Goal: Task Accomplishment & Management: Manage account settings

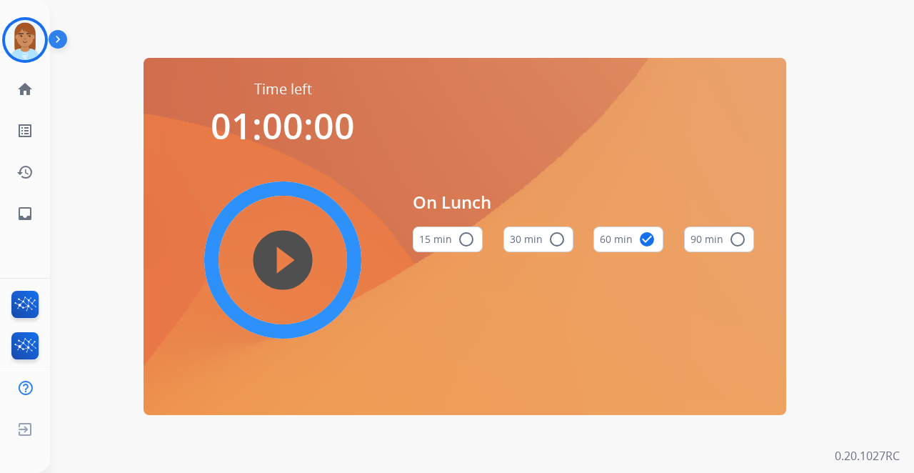
click at [77, 325] on div "Time left 01:00:00 play_circle_filled On Lunch 15 min radio_button_unchecked 30…" at bounding box center [465, 236] width 830 height 473
click at [41, 45] on img at bounding box center [25, 40] width 40 height 40
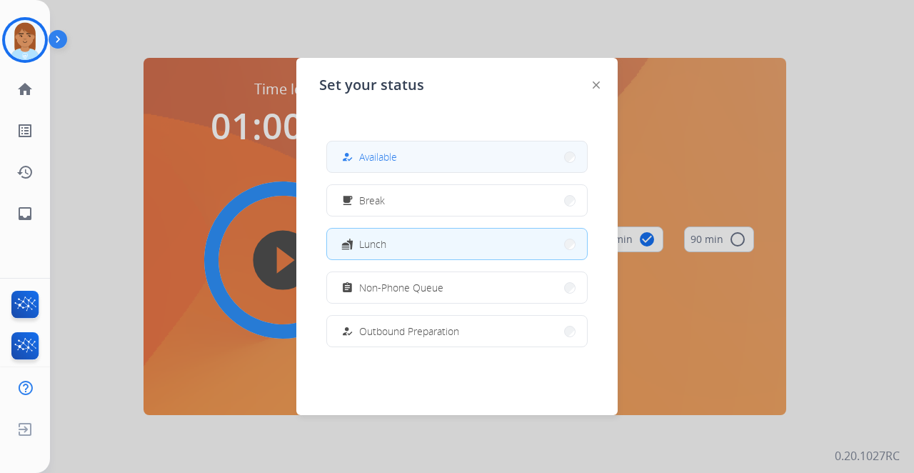
click at [418, 147] on button "how_to_reg Available" at bounding box center [457, 156] width 260 height 31
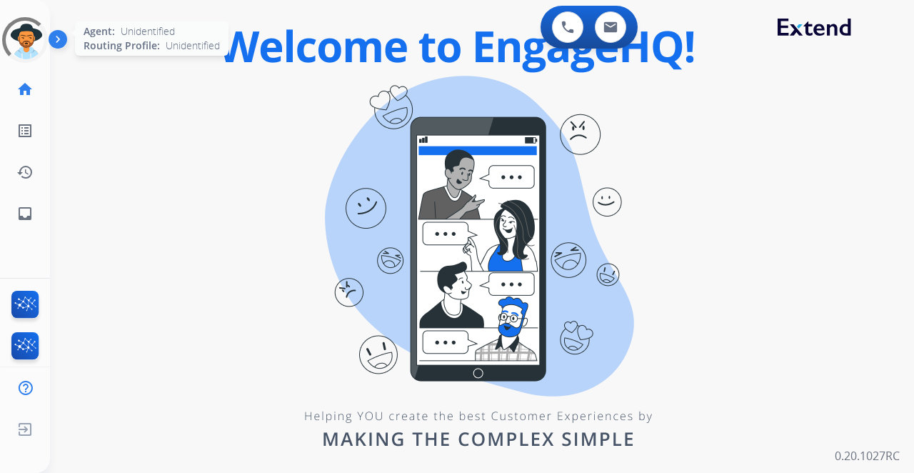
click at [33, 34] on div at bounding box center [26, 41] width 64 height 64
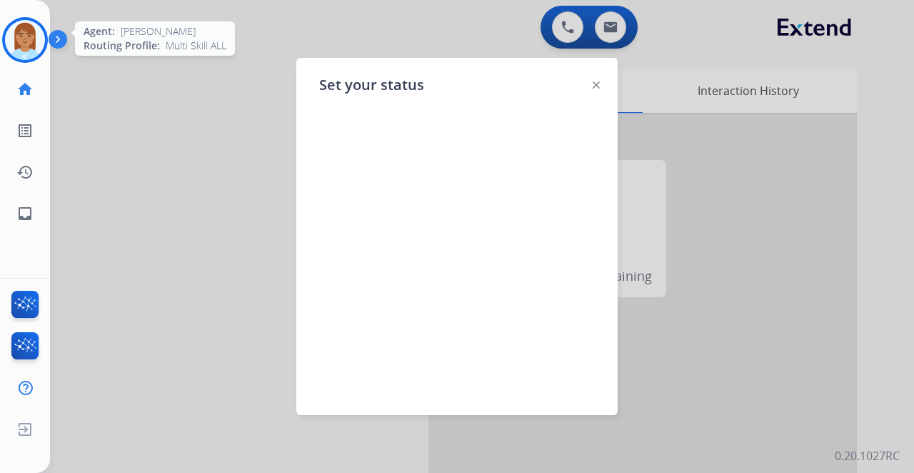
click at [16, 43] on img at bounding box center [25, 40] width 40 height 40
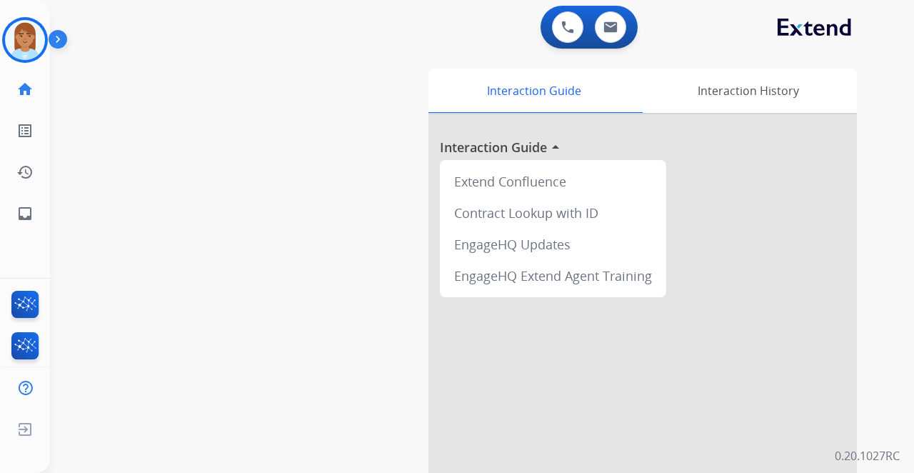
click at [49, 36] on img at bounding box center [61, 42] width 24 height 27
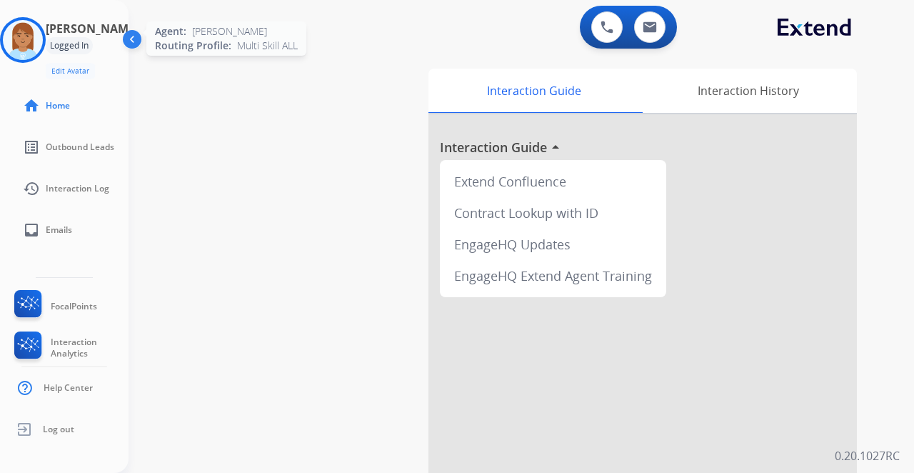
click at [43, 41] on img at bounding box center [23, 40] width 40 height 40
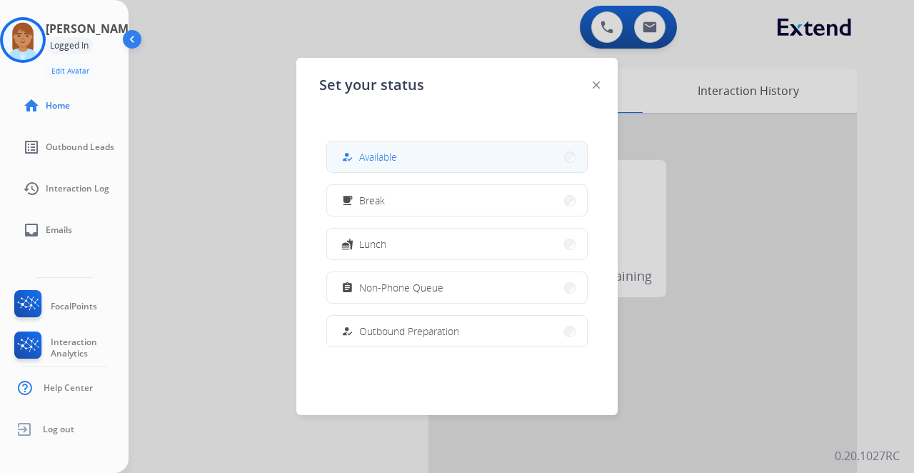
click at [408, 151] on button "how_to_reg Available" at bounding box center [457, 156] width 260 height 31
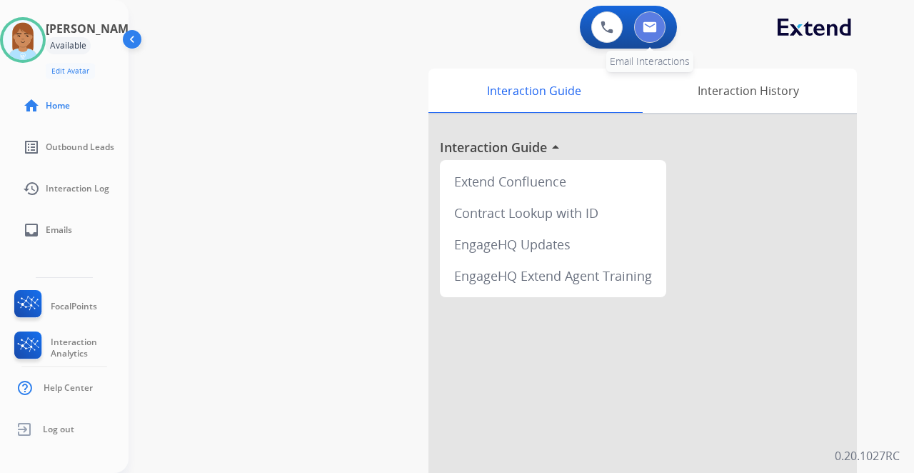
click at [655, 21] on img at bounding box center [649, 26] width 14 height 11
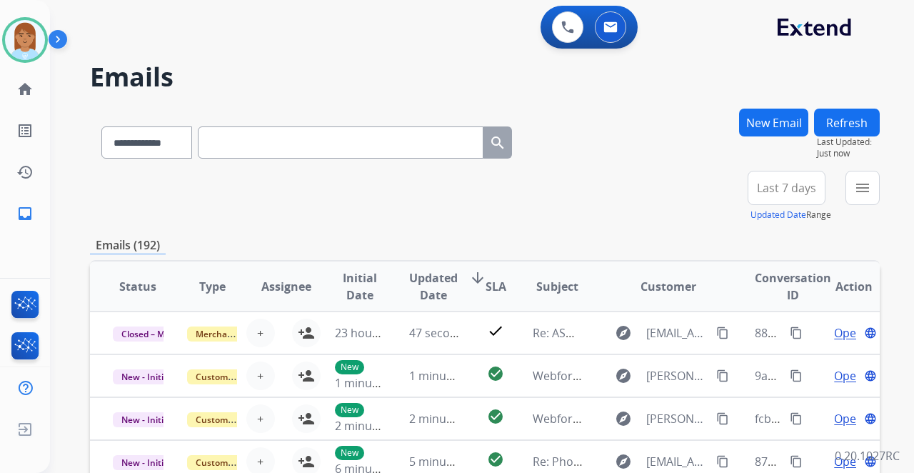
click at [246, 141] on input "text" at bounding box center [341, 142] width 286 height 32
click at [262, 141] on input "text" at bounding box center [341, 142] width 286 height 32
paste input "**********"
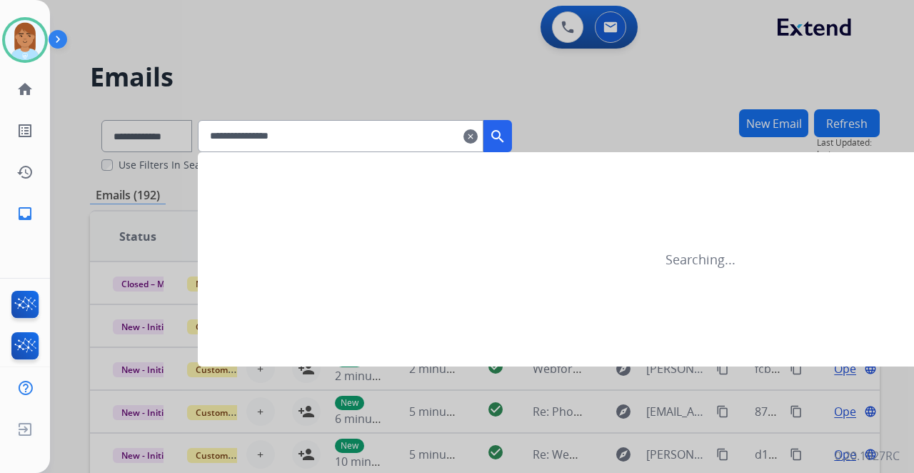
type input "**********"
click at [506, 137] on mat-icon "search" at bounding box center [497, 136] width 17 height 17
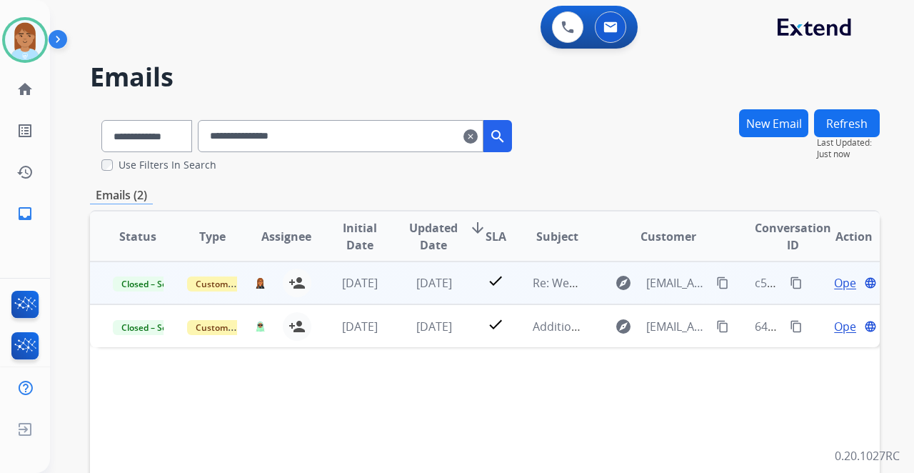
click at [834, 280] on span "Open" at bounding box center [848, 282] width 29 height 17
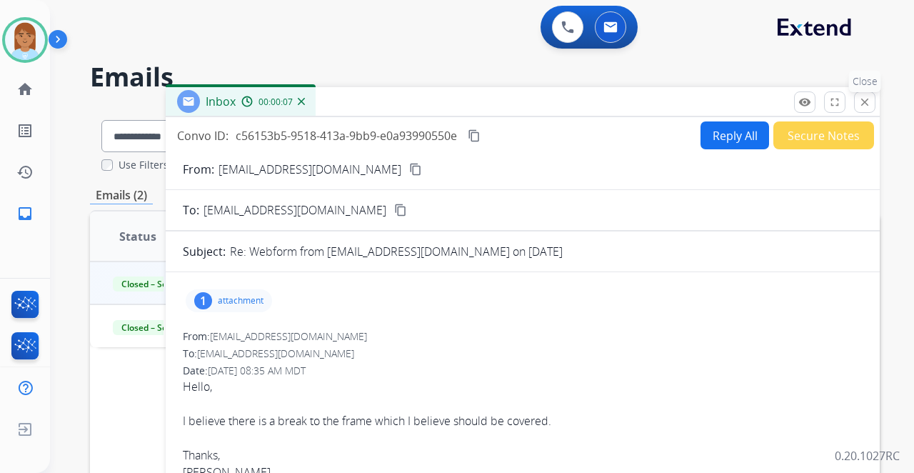
click at [871, 102] on button "close Close" at bounding box center [864, 101] width 21 height 21
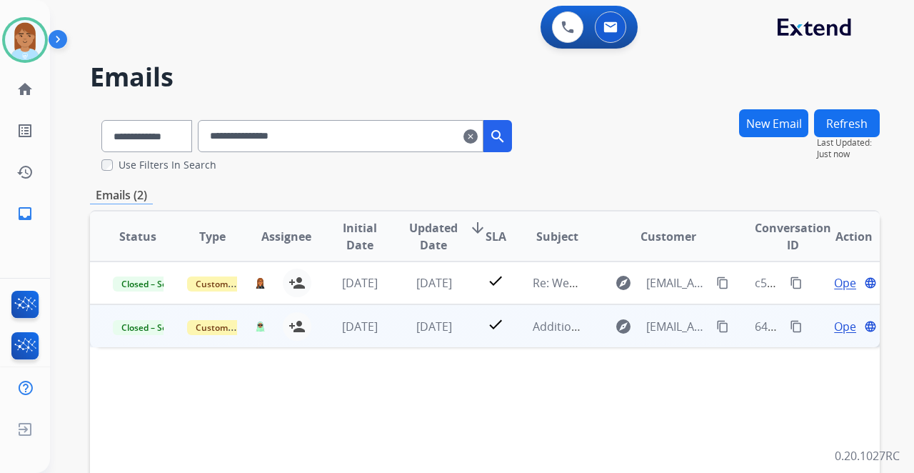
click at [842, 324] on span "Open" at bounding box center [848, 326] width 29 height 17
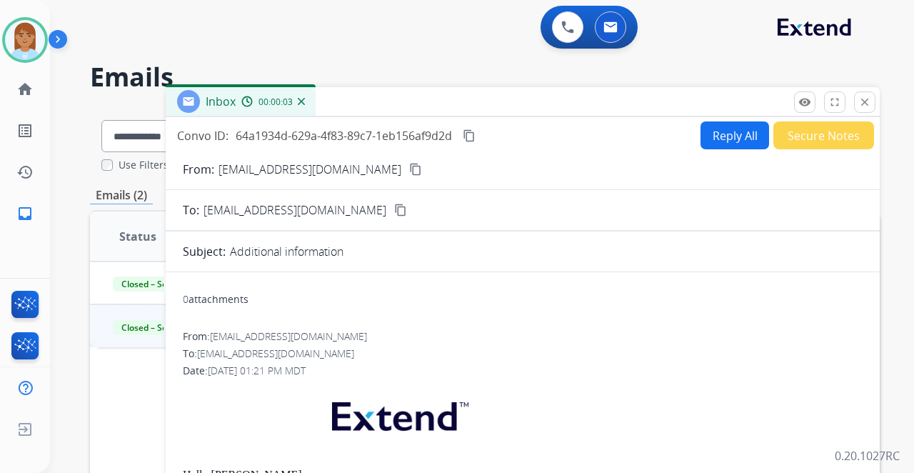
click at [868, 91] on button "close Close" at bounding box center [864, 101] width 21 height 21
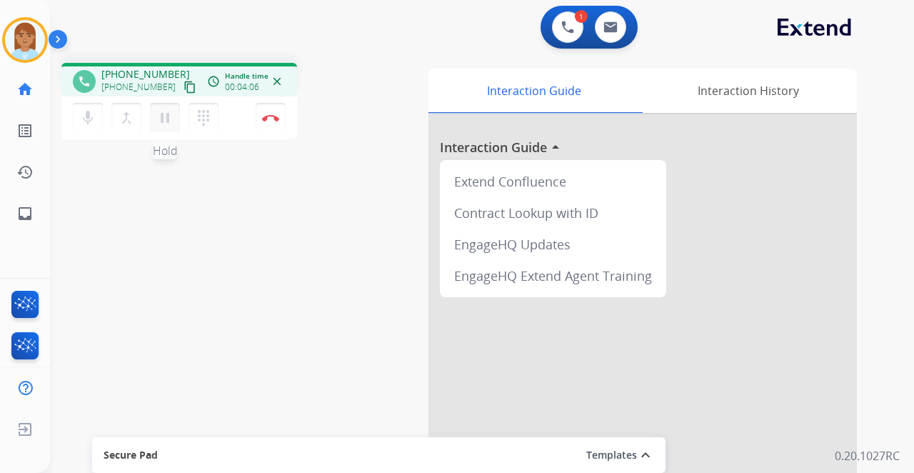
click at [165, 119] on mat-icon "pause" at bounding box center [164, 117] width 17 height 17
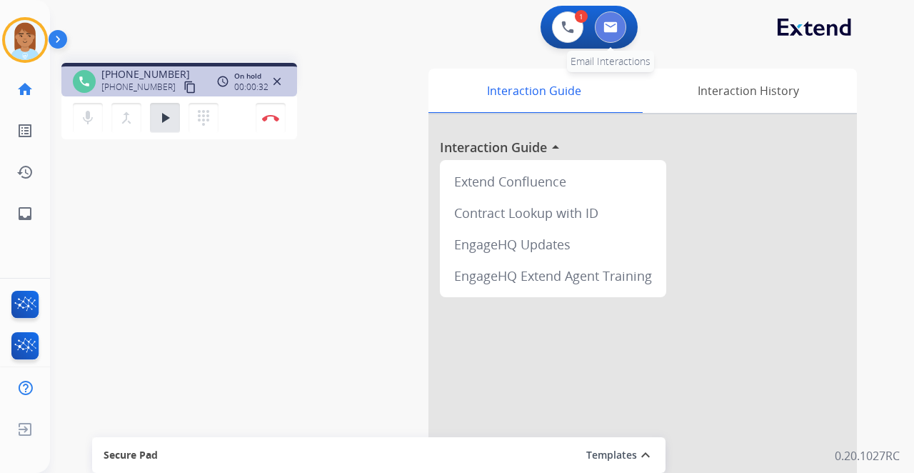
click at [611, 36] on button at bounding box center [610, 26] width 31 height 31
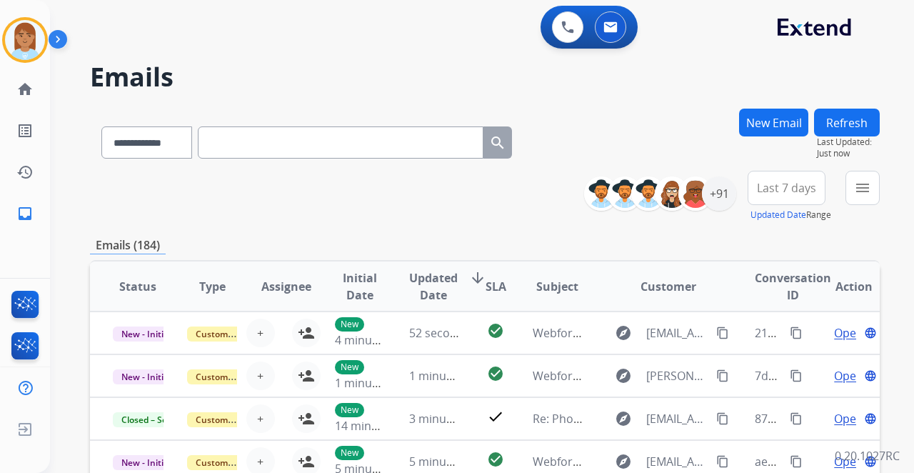
click at [280, 140] on input "text" at bounding box center [341, 142] width 286 height 32
paste input "**********"
type input "**********"
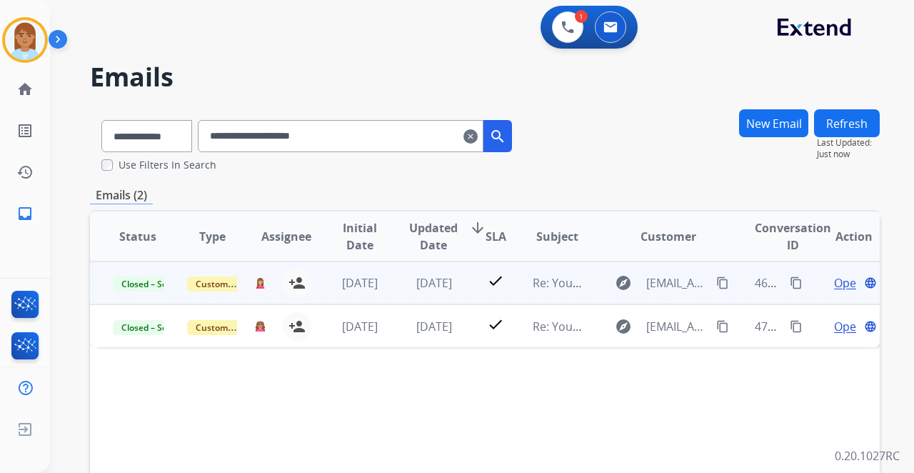
click at [834, 280] on span "Open" at bounding box center [848, 282] width 29 height 17
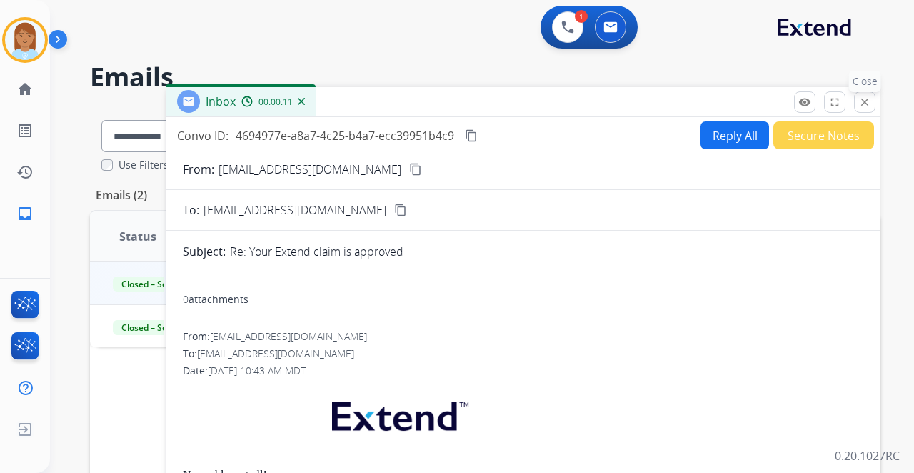
click at [858, 106] on button "close Close" at bounding box center [864, 101] width 21 height 21
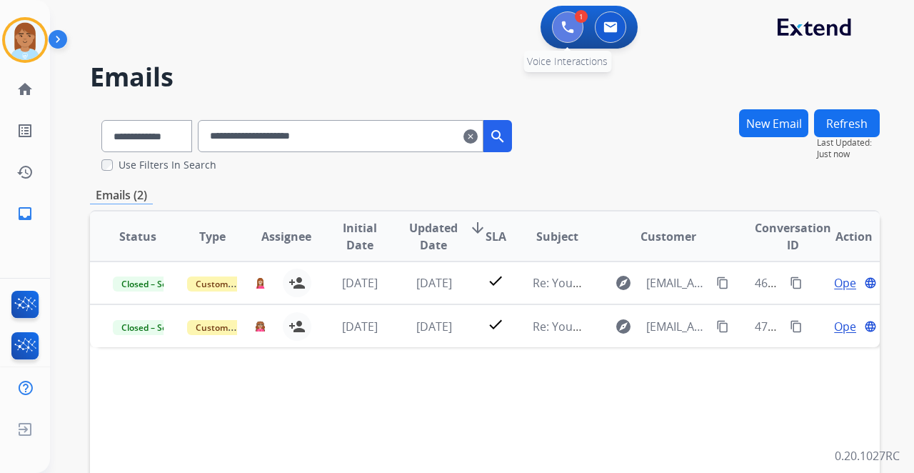
click at [575, 23] on button at bounding box center [567, 26] width 31 height 31
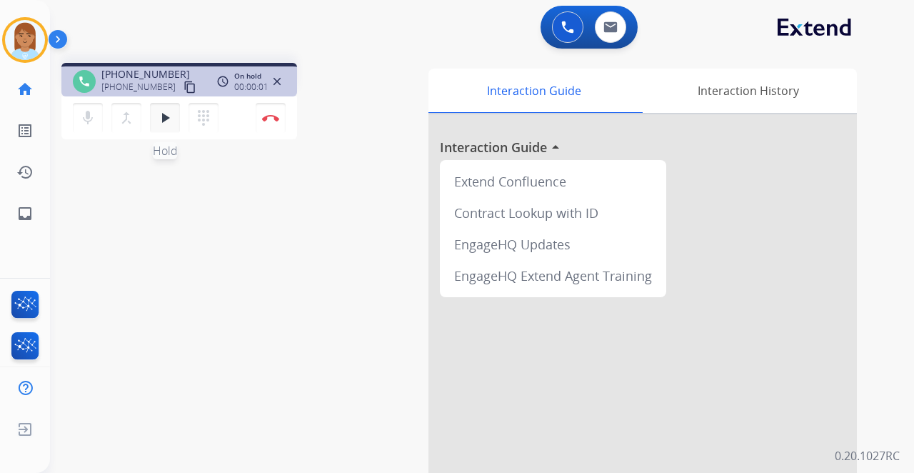
click at [165, 113] on mat-icon "play_arrow" at bounding box center [164, 117] width 17 height 17
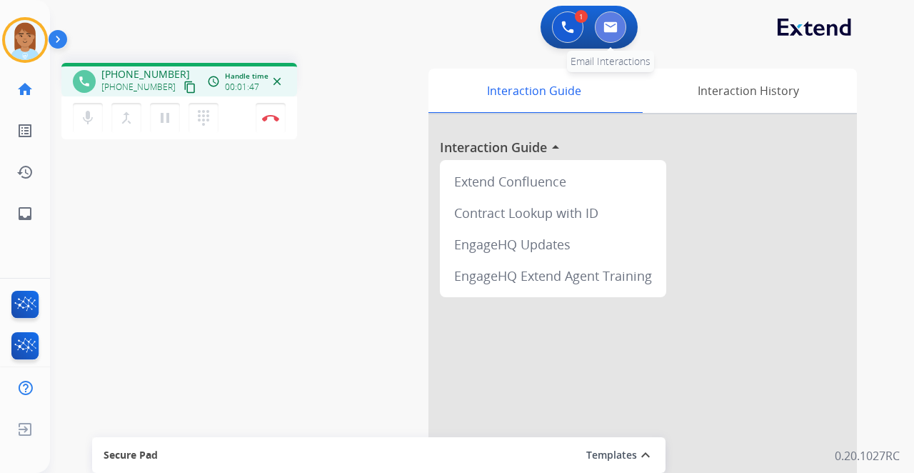
click at [605, 21] on img at bounding box center [610, 26] width 14 height 11
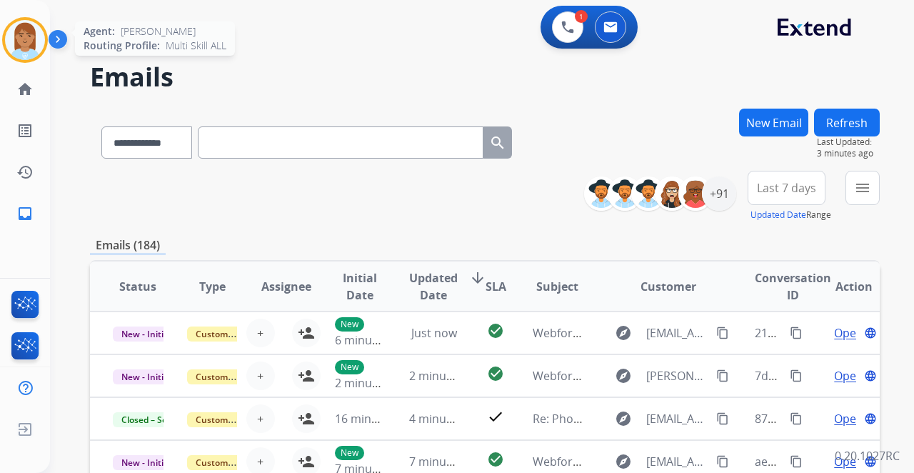
click at [29, 35] on img at bounding box center [25, 40] width 40 height 40
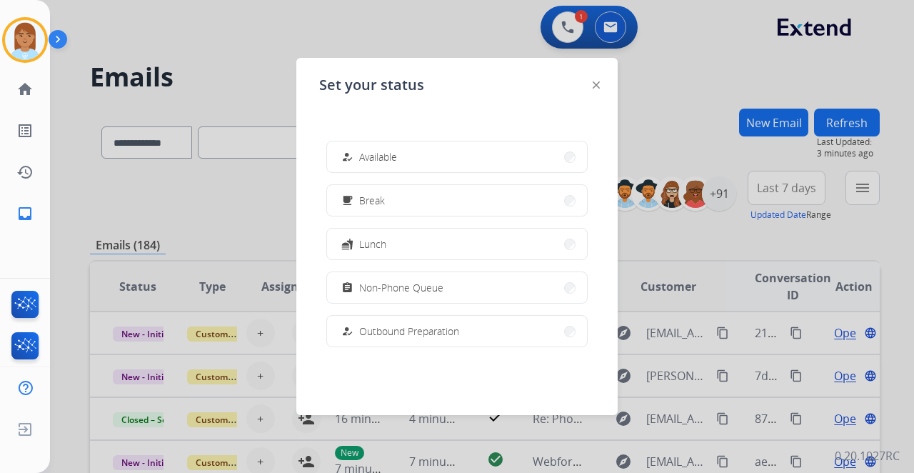
click at [407, 31] on div at bounding box center [457, 236] width 914 height 473
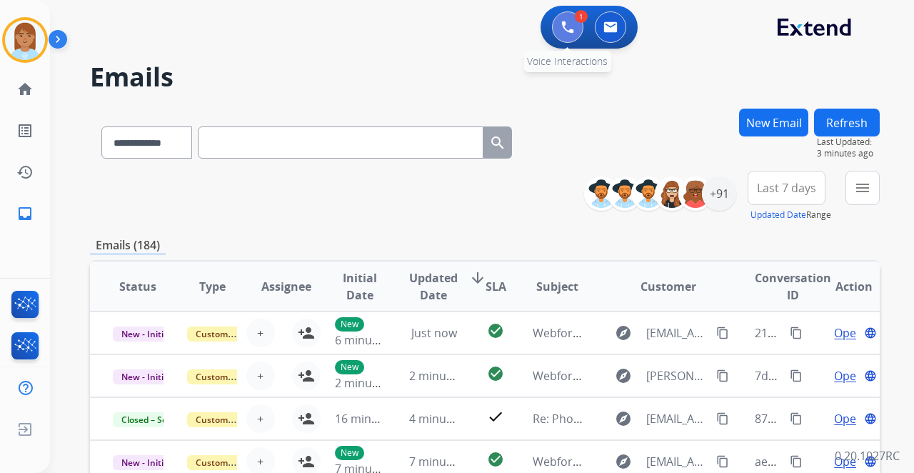
click at [570, 15] on button at bounding box center [567, 26] width 31 height 31
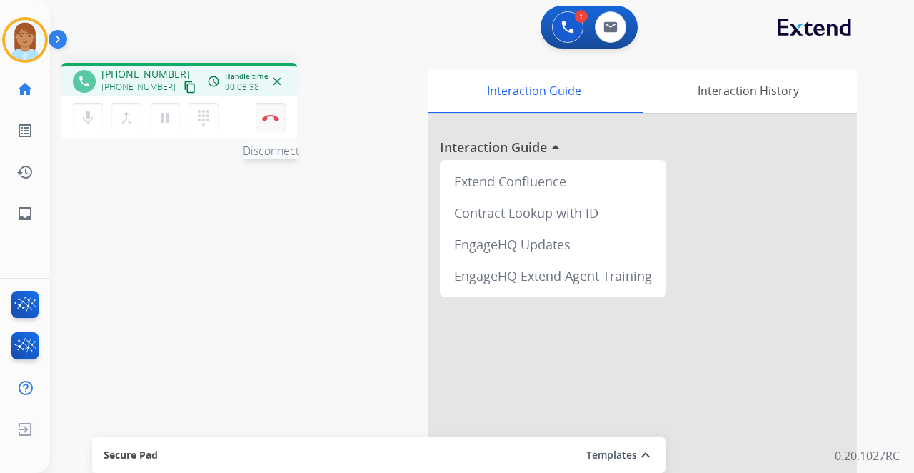
click at [279, 123] on button "Disconnect" at bounding box center [271, 118] width 30 height 30
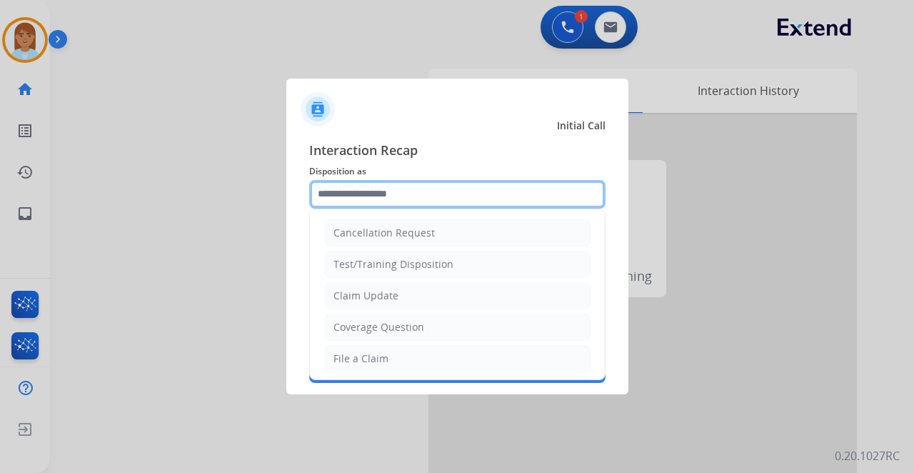
click at [346, 190] on input "text" at bounding box center [457, 194] width 296 height 29
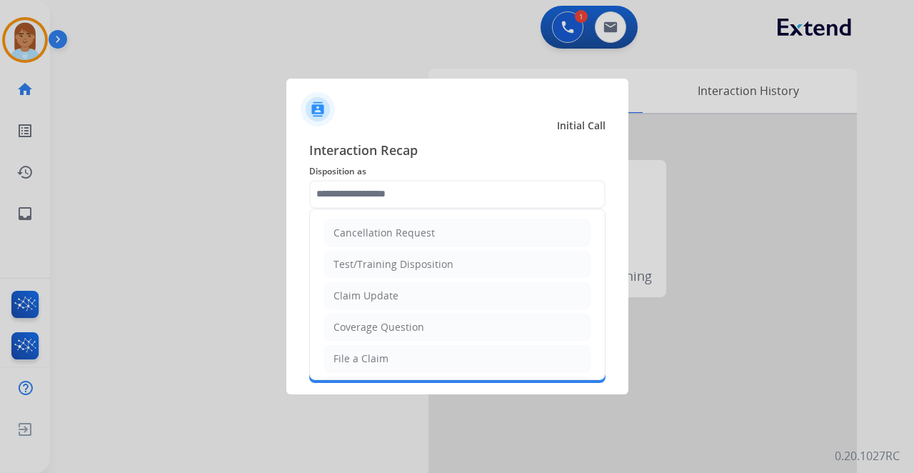
click at [354, 294] on div "Claim Update" at bounding box center [365, 295] width 65 height 14
type input "**********"
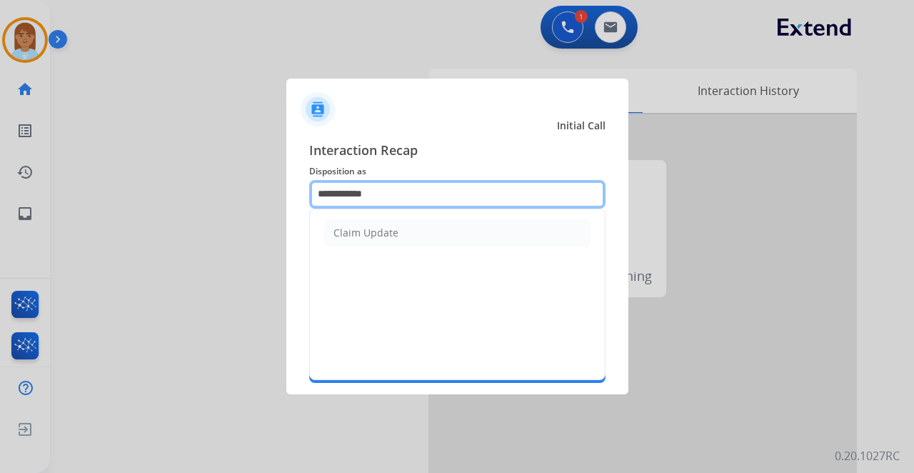
drag, startPoint x: 415, startPoint y: 188, endPoint x: 87, endPoint y: 214, distance: 328.7
click at [0, 214] on app-contact-recap-modal "**********" at bounding box center [0, 236] width 0 height 473
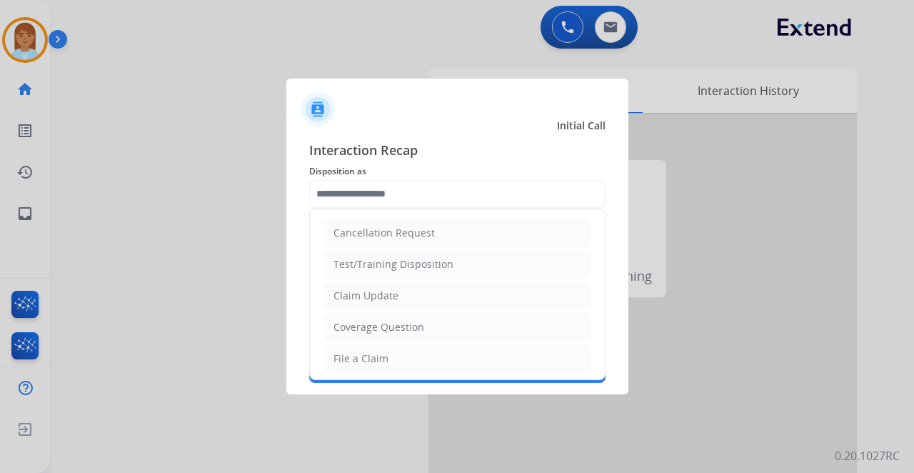
click at [246, 284] on div at bounding box center [457, 236] width 914 height 473
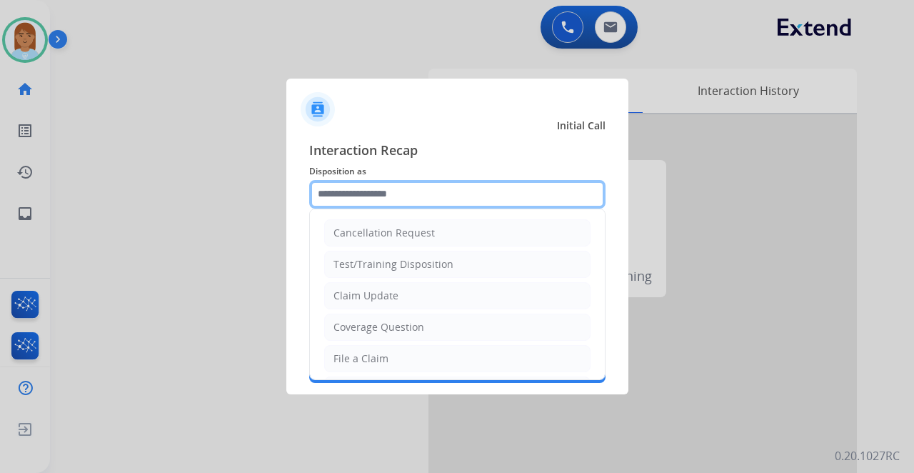
click at [404, 194] on input "text" at bounding box center [457, 194] width 296 height 29
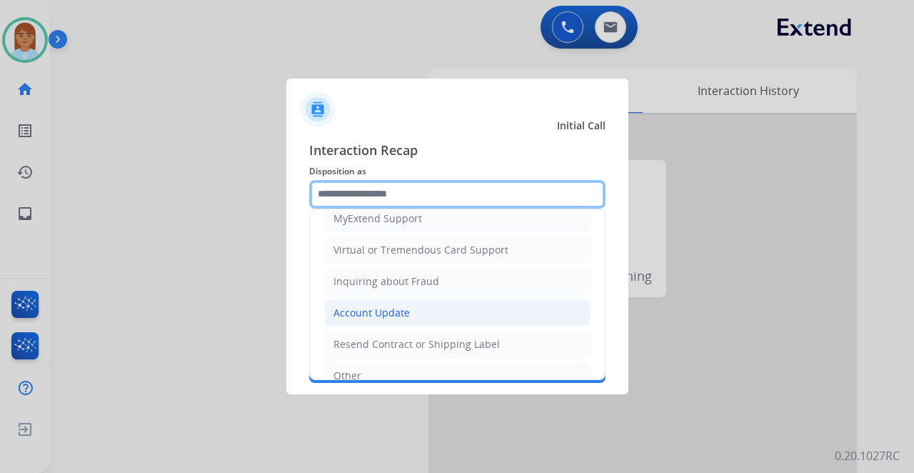
scroll to position [121, 0]
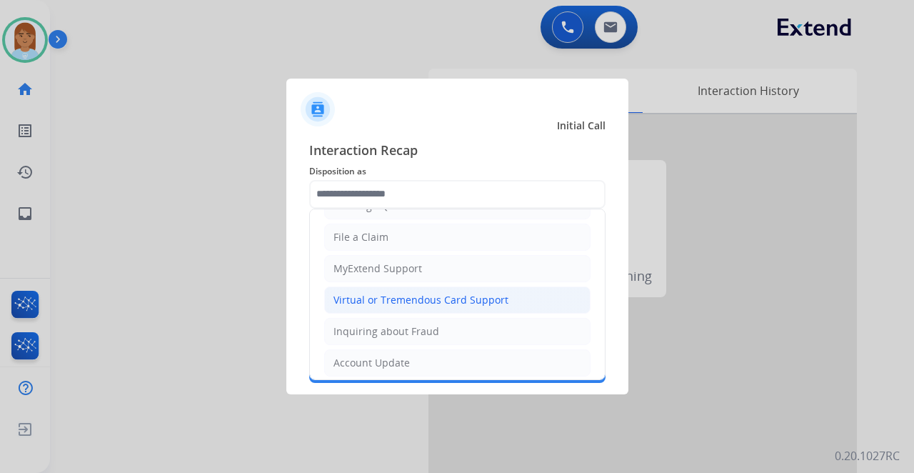
click at [395, 293] on div "Virtual or Tremendous Card Support" at bounding box center [420, 300] width 175 height 14
type input "**********"
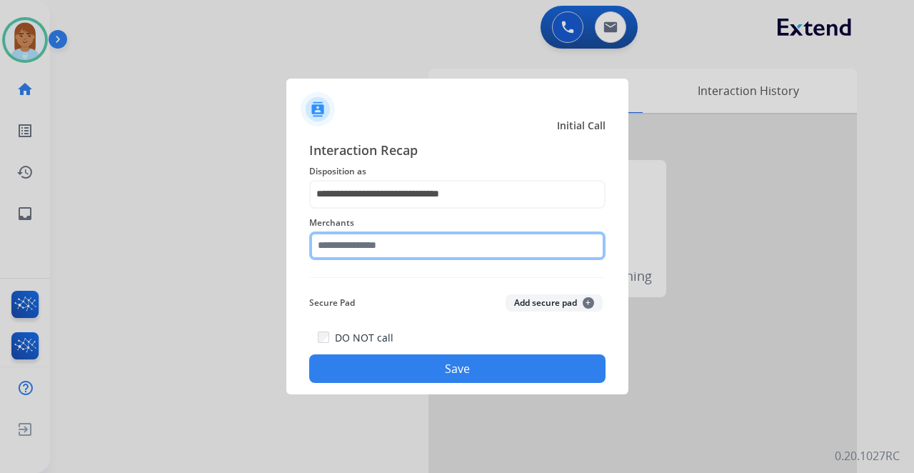
click at [397, 251] on input "text" at bounding box center [457, 245] width 296 height 29
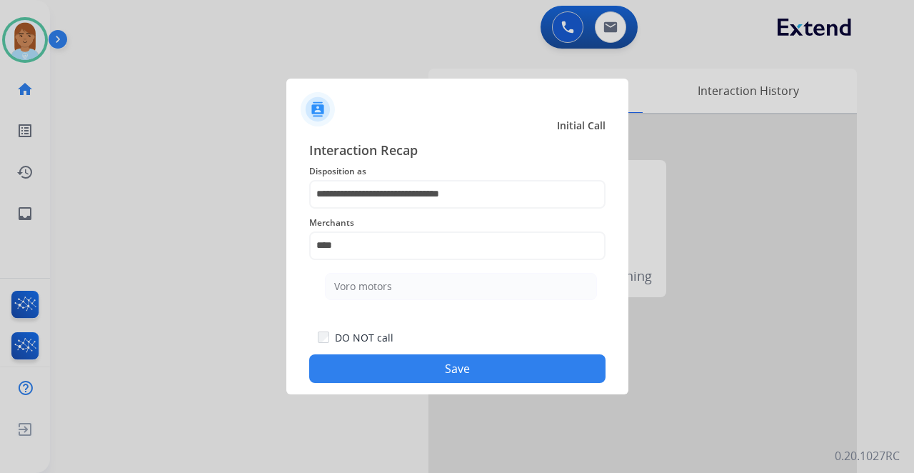
click at [327, 278] on li "Voro motors" at bounding box center [461, 286] width 272 height 27
type input "**********"
click at [420, 366] on button "Save" at bounding box center [457, 368] width 296 height 29
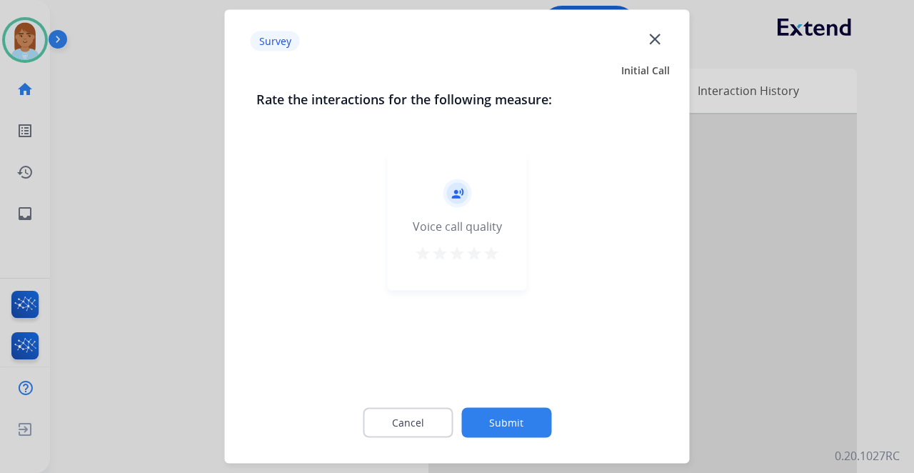
click at [488, 261] on mat-icon "star" at bounding box center [491, 253] width 17 height 17
click at [483, 427] on button "Submit" at bounding box center [506, 423] width 90 height 30
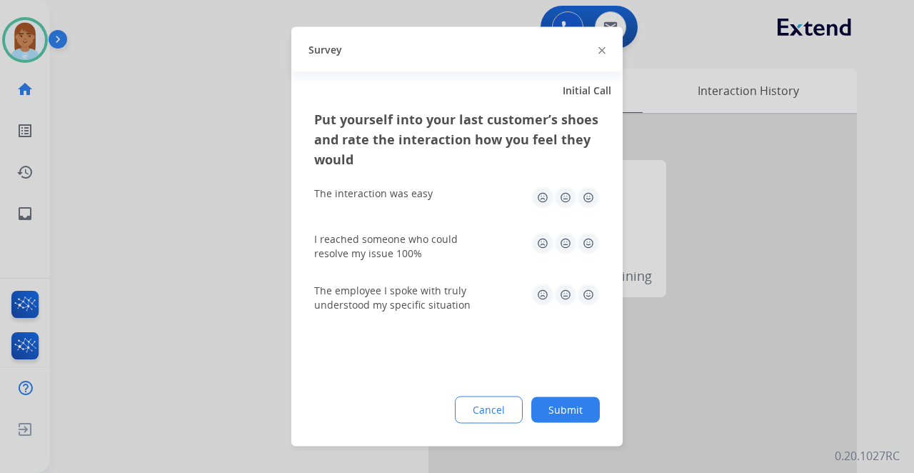
click at [586, 199] on img at bounding box center [588, 197] width 23 height 23
click at [589, 241] on img at bounding box center [588, 243] width 23 height 23
click at [584, 297] on img at bounding box center [588, 294] width 23 height 23
click at [563, 416] on button "Submit" at bounding box center [565, 410] width 69 height 26
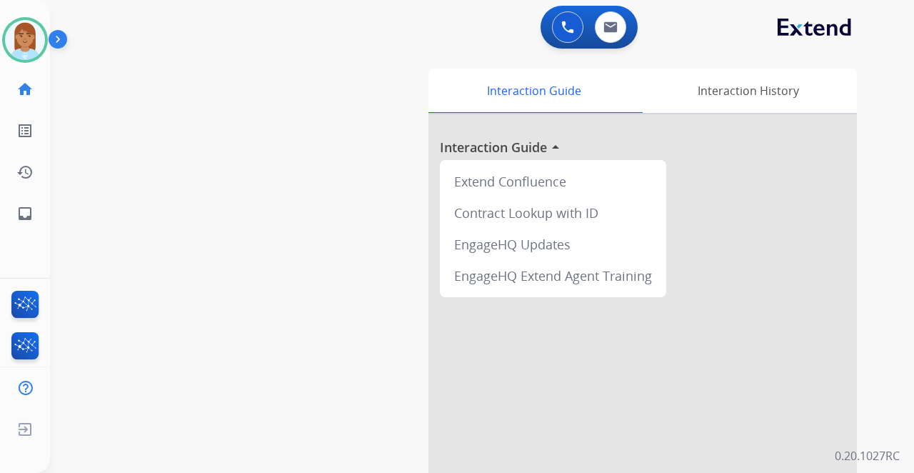
drag, startPoint x: 26, startPoint y: 44, endPoint x: 51, endPoint y: 46, distance: 25.0
click at [26, 44] on img at bounding box center [25, 40] width 40 height 40
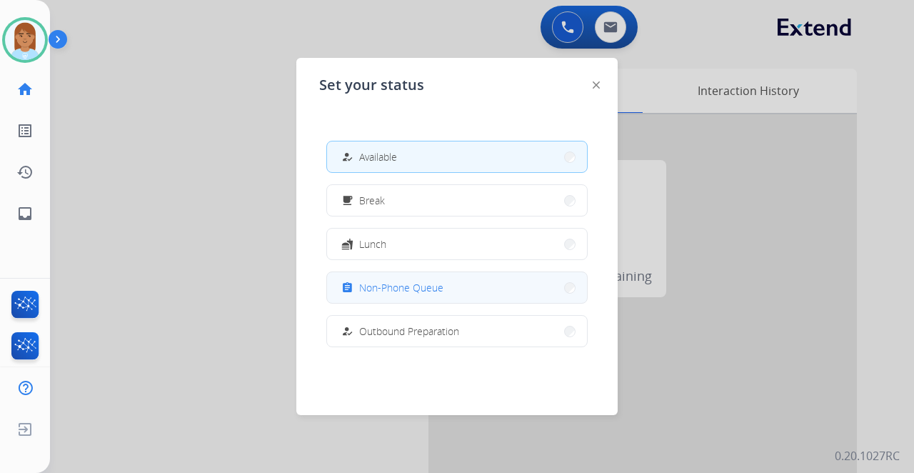
click at [435, 292] on span "Non-Phone Queue" at bounding box center [401, 287] width 84 height 15
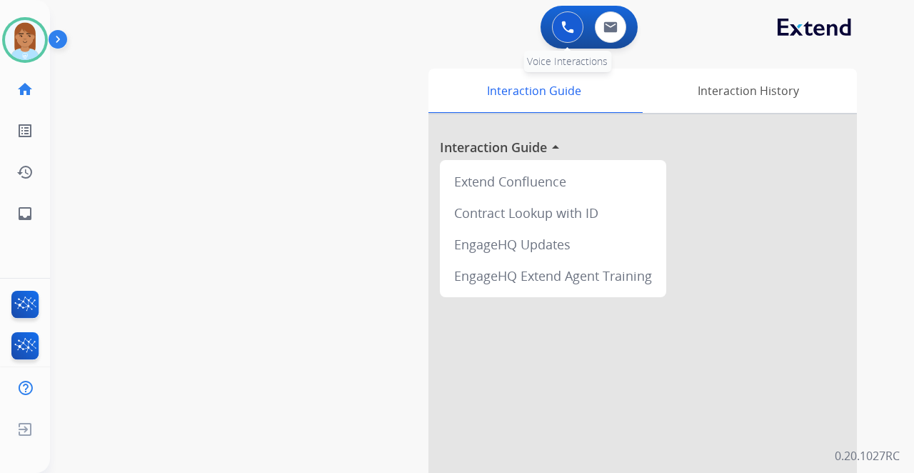
click at [564, 21] on img at bounding box center [567, 27] width 13 height 13
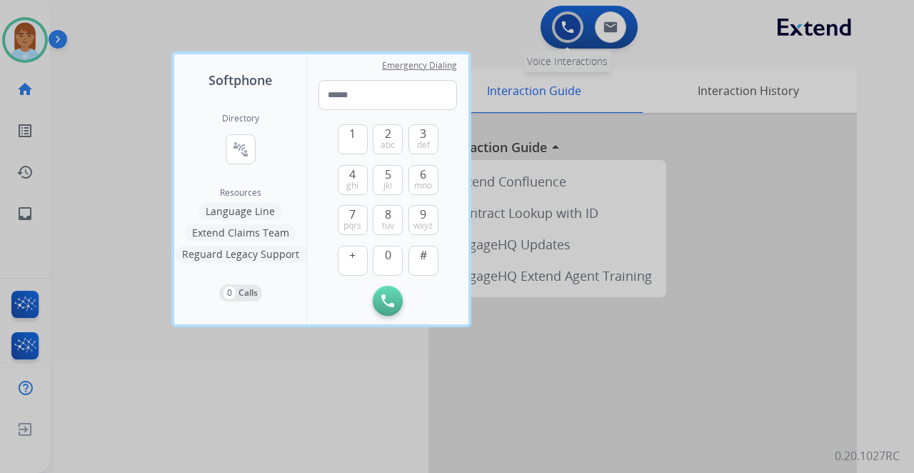
click at [564, 21] on div at bounding box center [457, 236] width 914 height 473
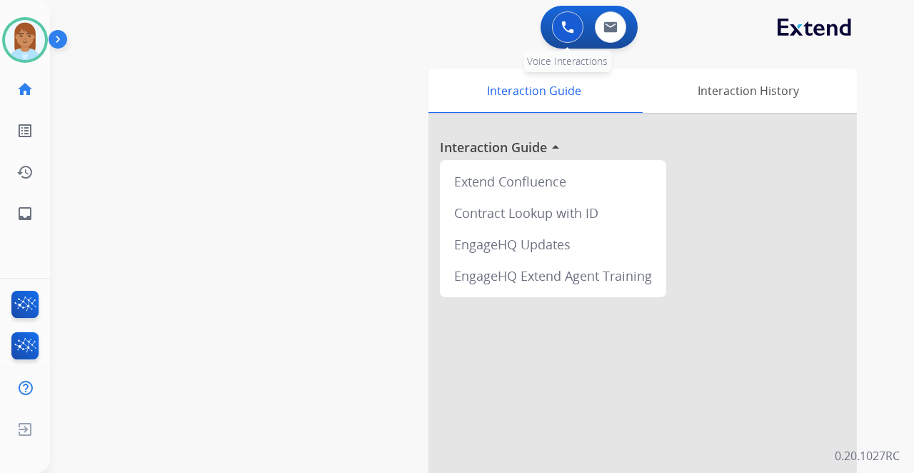
click at [564, 21] on img at bounding box center [567, 27] width 13 height 13
click at [563, 22] on div "Outbound call Quit Outbound call Quit Schedule interaction + Add to my list Cus…" at bounding box center [457, 236] width 914 height 473
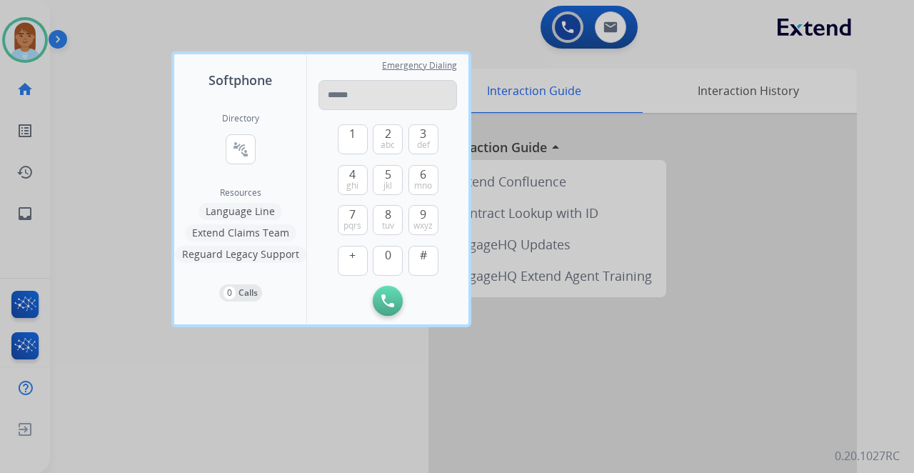
click at [364, 96] on input "tel" at bounding box center [387, 95] width 138 height 30
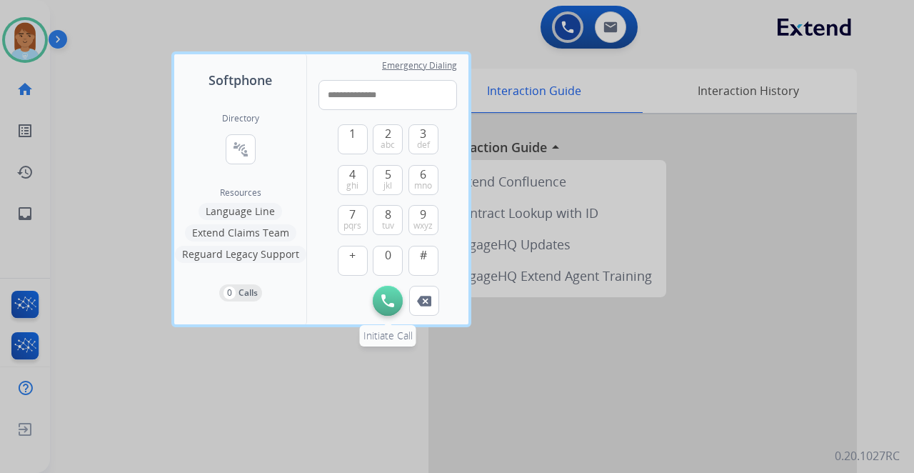
type input "**********"
click at [384, 306] on img at bounding box center [387, 300] width 13 height 13
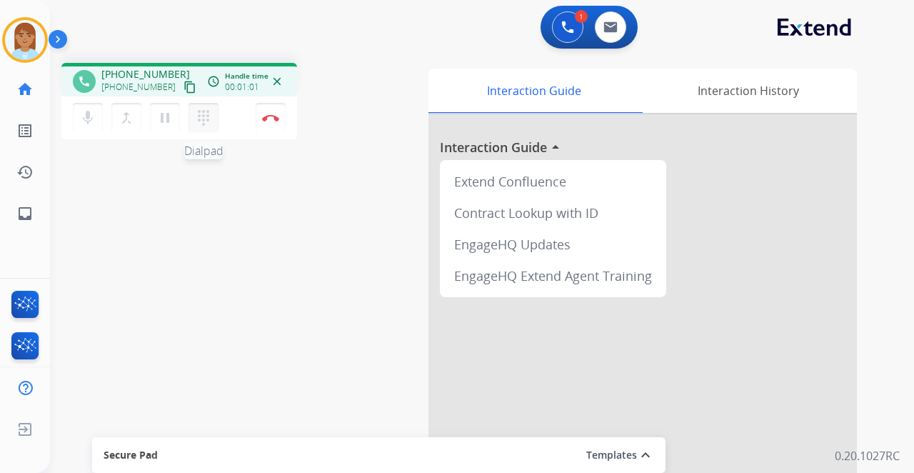
click at [196, 119] on mat-icon "dialpad" at bounding box center [203, 117] width 17 height 17
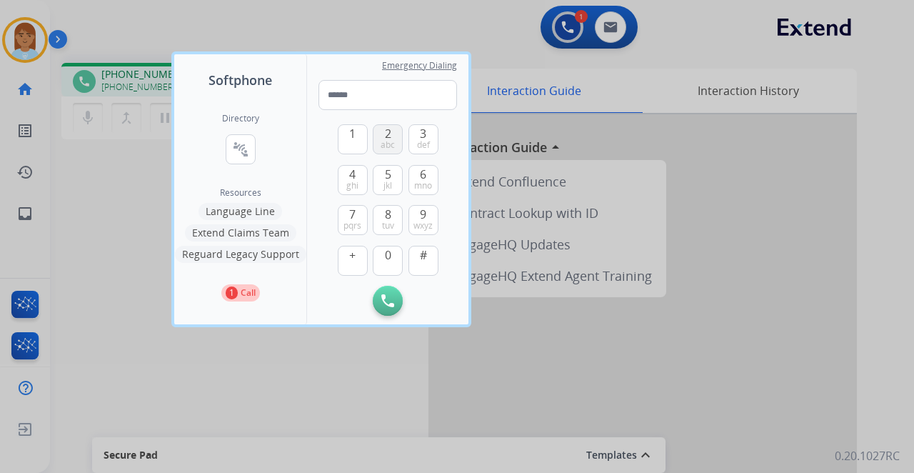
click at [385, 130] on span "2" at bounding box center [388, 133] width 6 height 17
type input "*"
click at [140, 175] on div at bounding box center [457, 236] width 914 height 473
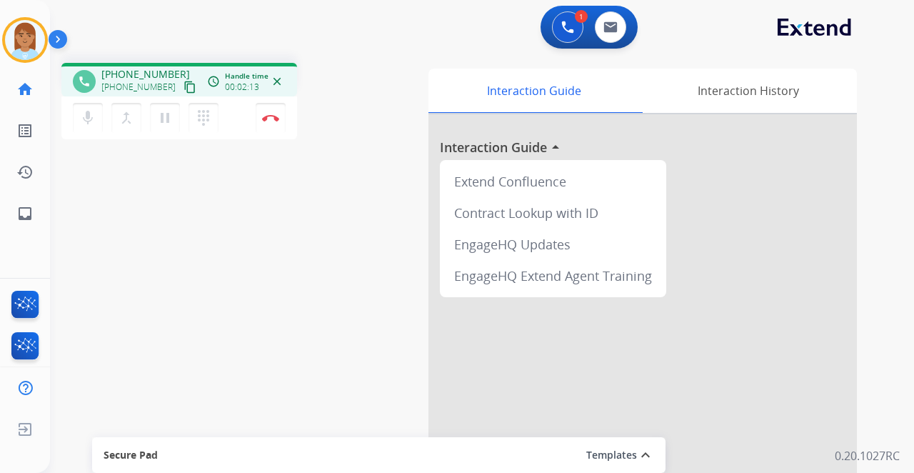
click at [295, 105] on div "mic Mute merge_type Bridge pause Hold dialpad Dialpad Disconnect" at bounding box center [179, 117] width 236 height 43
click at [280, 109] on button "Disconnect" at bounding box center [271, 118] width 30 height 30
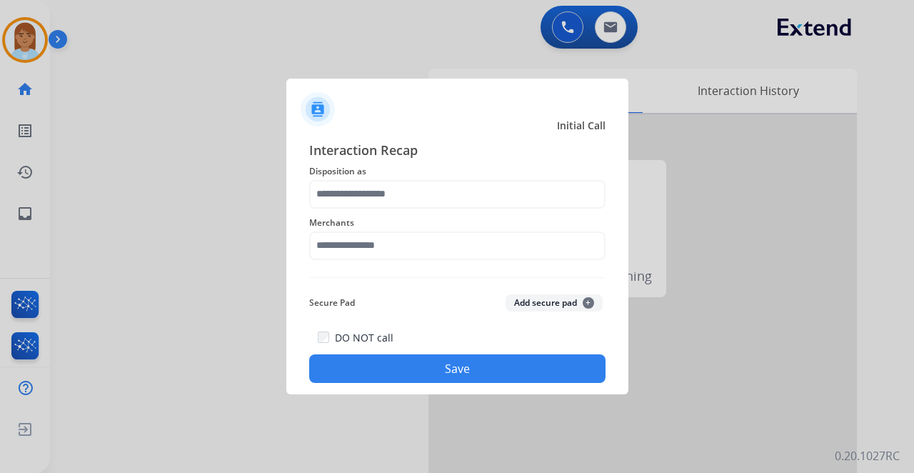
click at [323, 172] on span "Disposition as" at bounding box center [457, 171] width 296 height 17
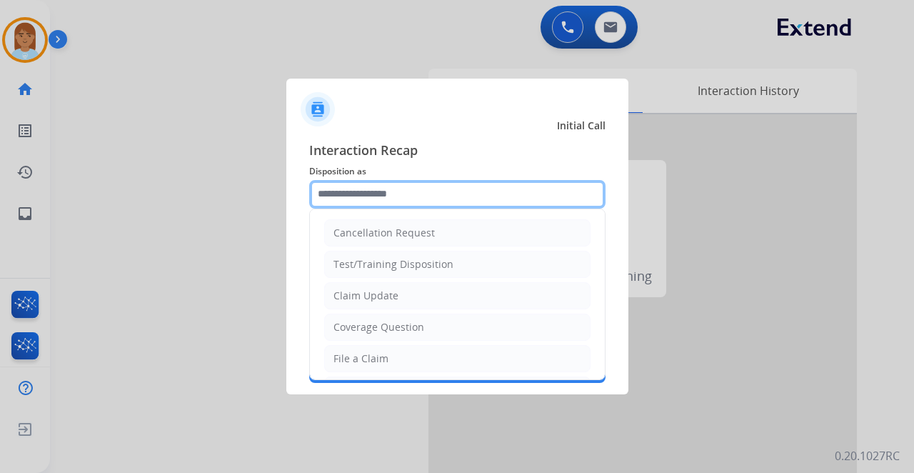
click at [320, 188] on input "text" at bounding box center [457, 194] width 296 height 29
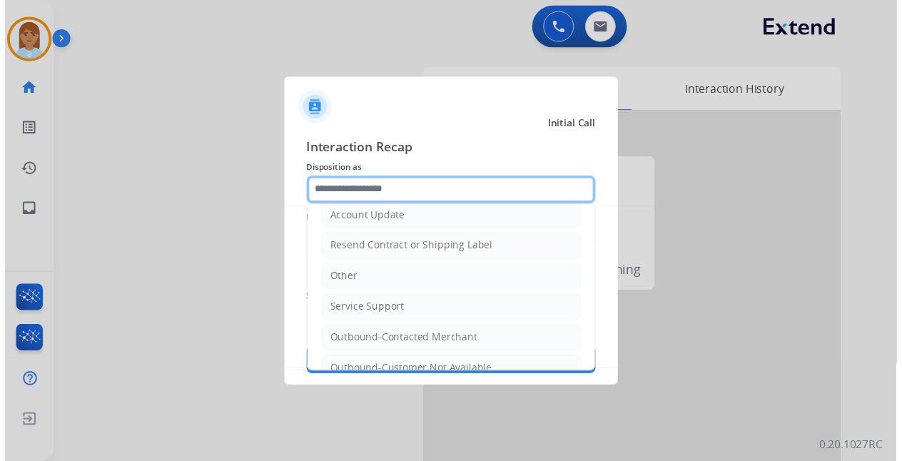
scroll to position [278, 0]
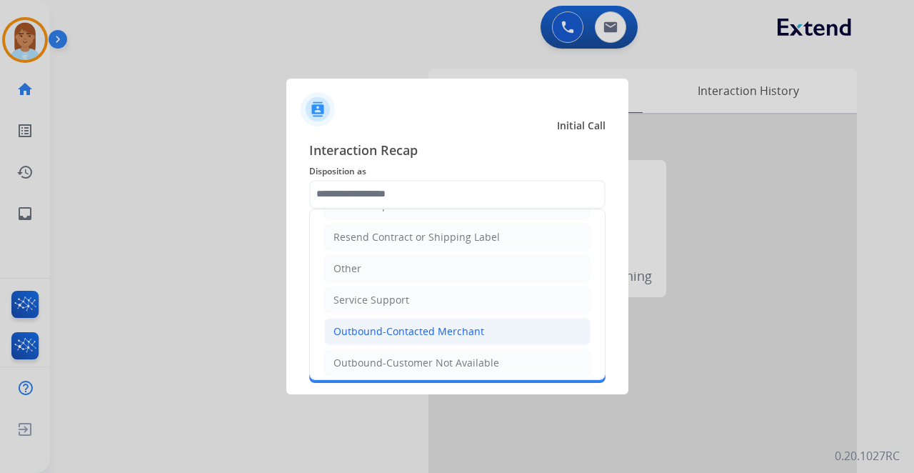
click at [381, 318] on li "Outbound-Contacted Merchant" at bounding box center [457, 331] width 266 height 27
type input "**********"
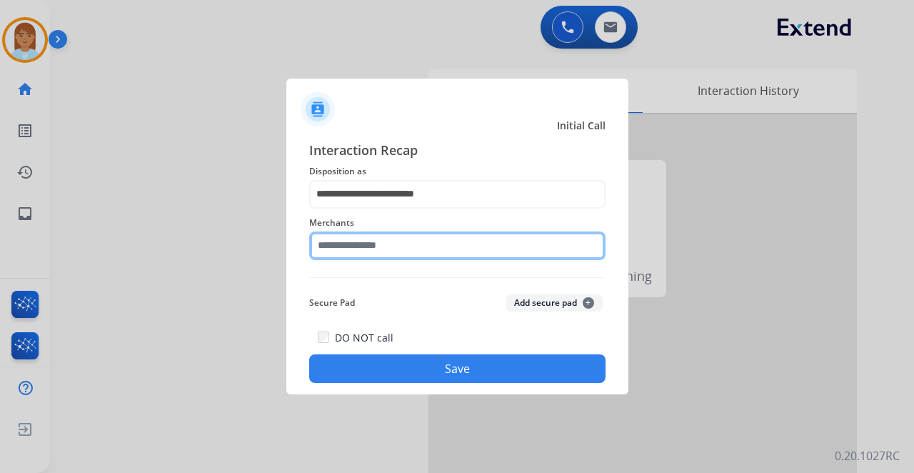
click at [348, 257] on div "Merchants" at bounding box center [457, 236] width 296 height 57
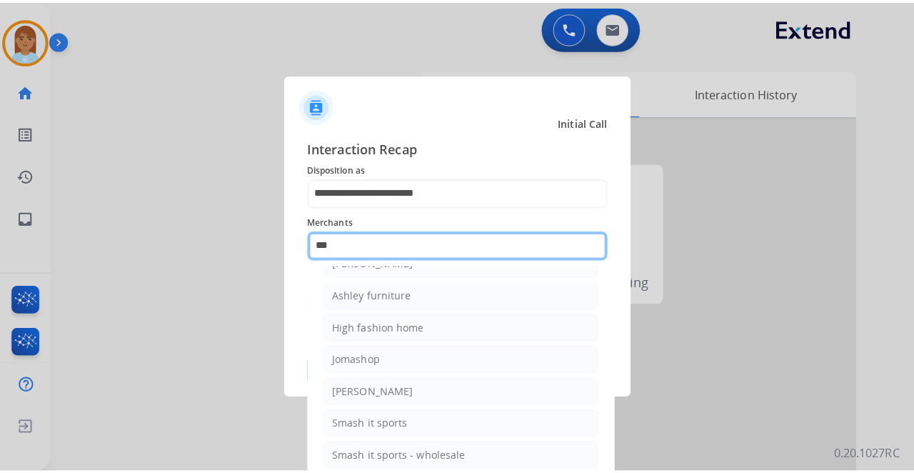
scroll to position [19, 0]
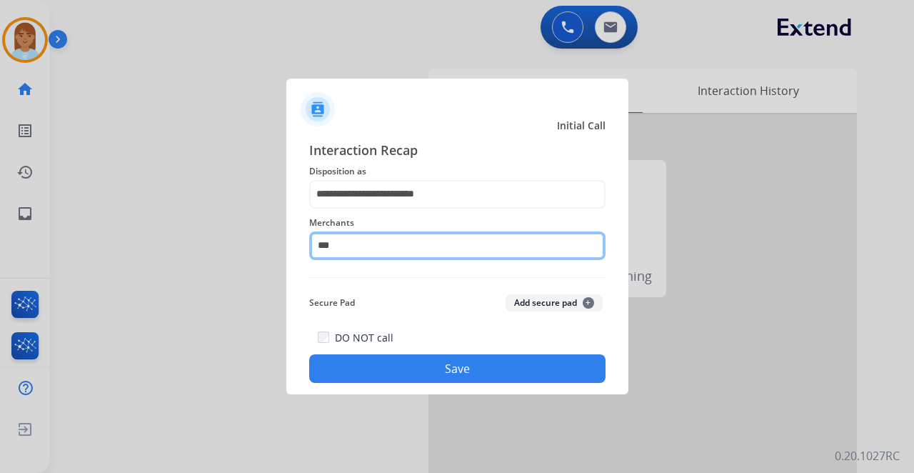
click at [353, 250] on input "***" at bounding box center [457, 245] width 296 height 29
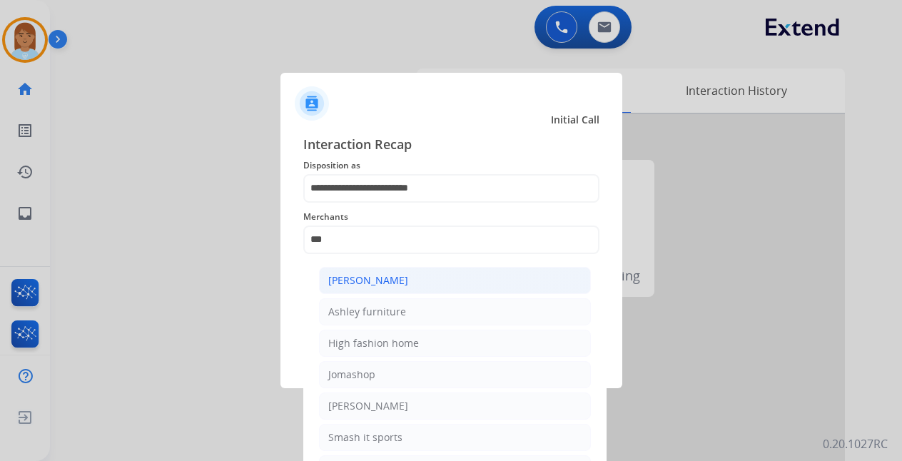
click at [367, 281] on div "Ashley - Reguard" at bounding box center [368, 280] width 80 height 14
type input "**********"
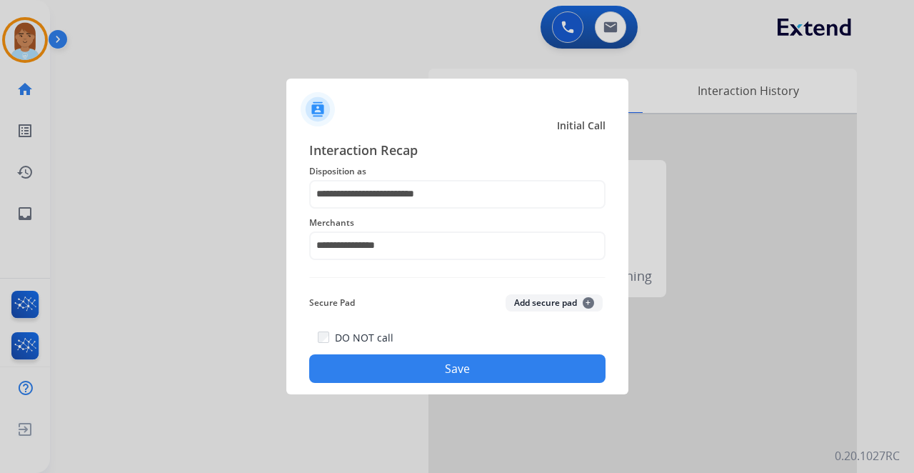
click at [367, 362] on button "Save" at bounding box center [457, 368] width 296 height 29
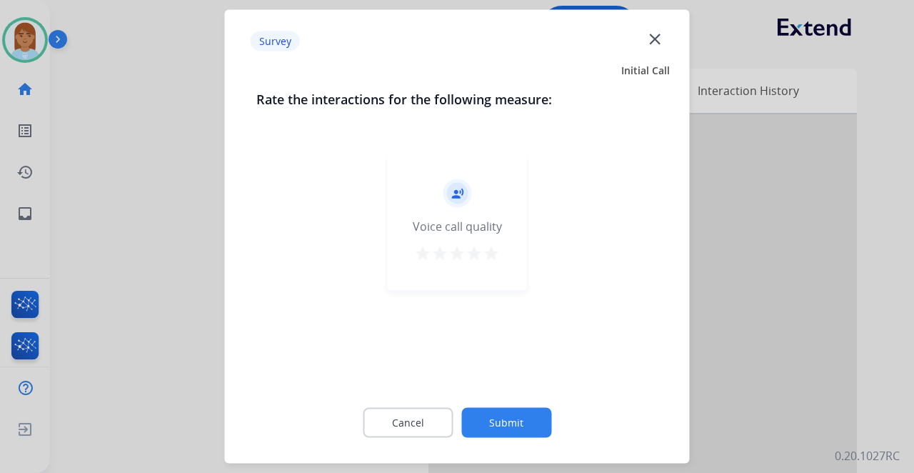
click at [654, 41] on mat-icon "close" at bounding box center [654, 38] width 19 height 19
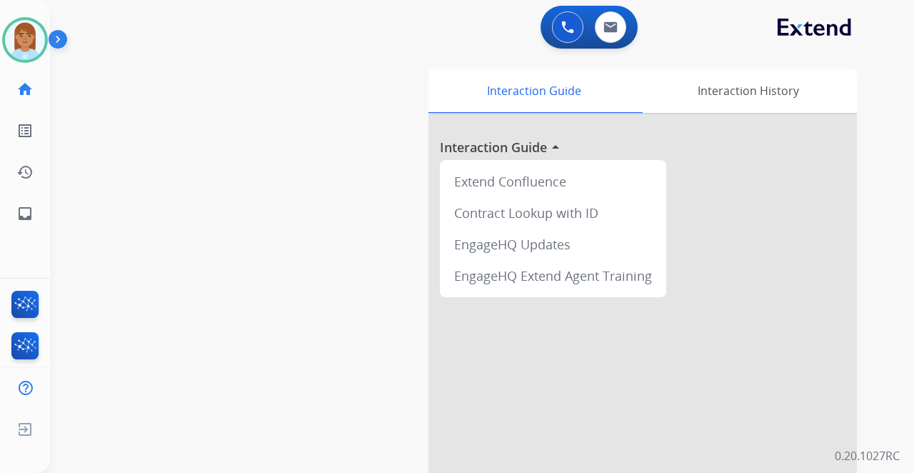
click at [29, 32] on img at bounding box center [25, 40] width 40 height 40
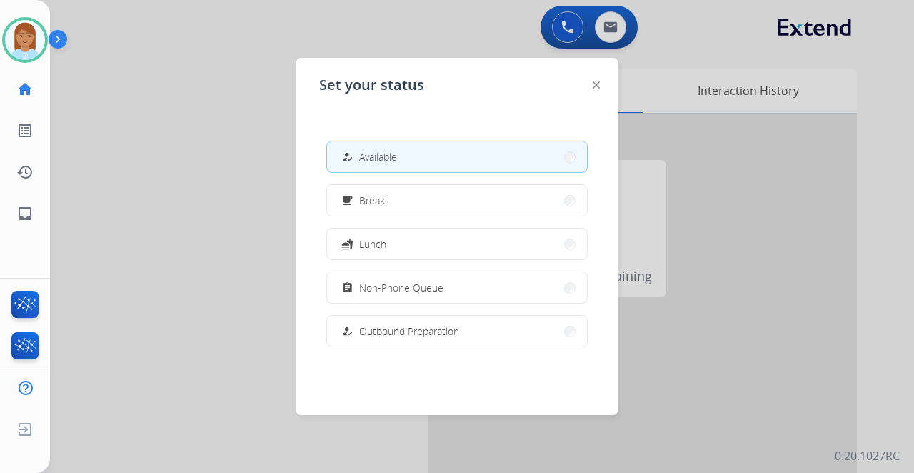
click at [377, 31] on div at bounding box center [457, 236] width 914 height 473
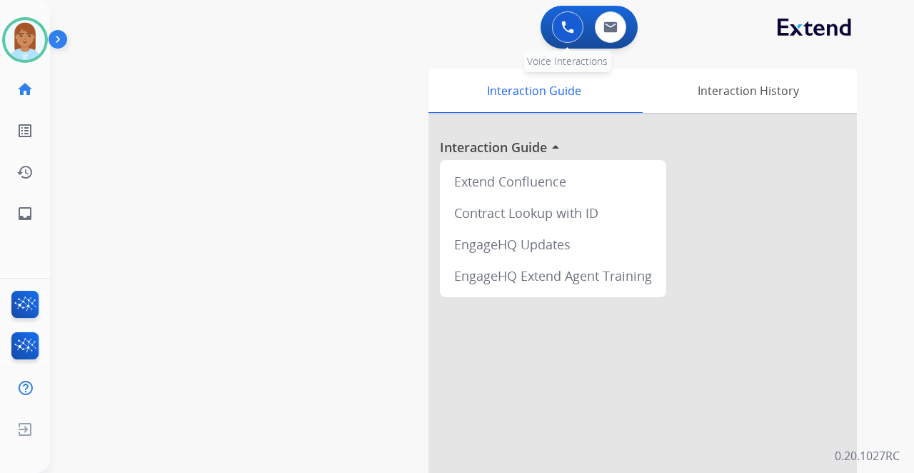
click at [558, 31] on button at bounding box center [567, 26] width 31 height 31
click at [558, 31] on div "Outbound call Quit Outbound call Quit Schedule interaction + Add to my list Cus…" at bounding box center [457, 236] width 914 height 473
click at [550, 39] on div "0 Voice Interactions" at bounding box center [567, 26] width 43 height 31
click at [560, 37] on button at bounding box center [567, 26] width 31 height 31
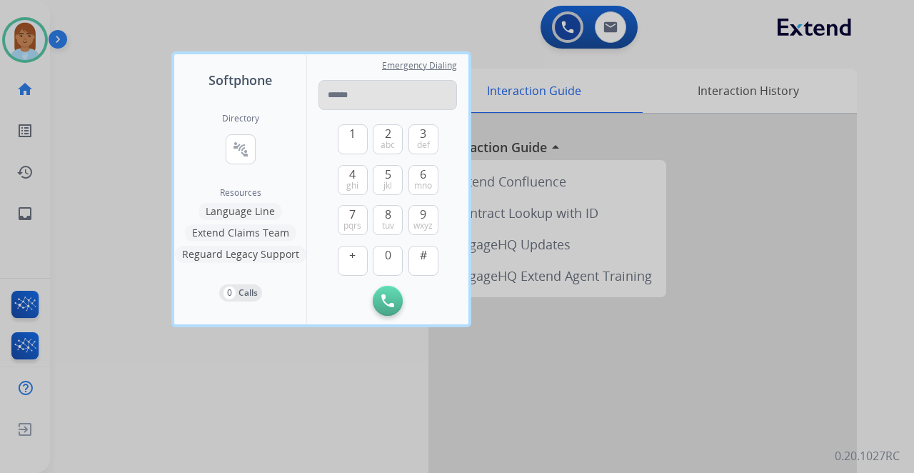
click at [357, 99] on input "tel" at bounding box center [387, 95] width 138 height 30
type input "**********"
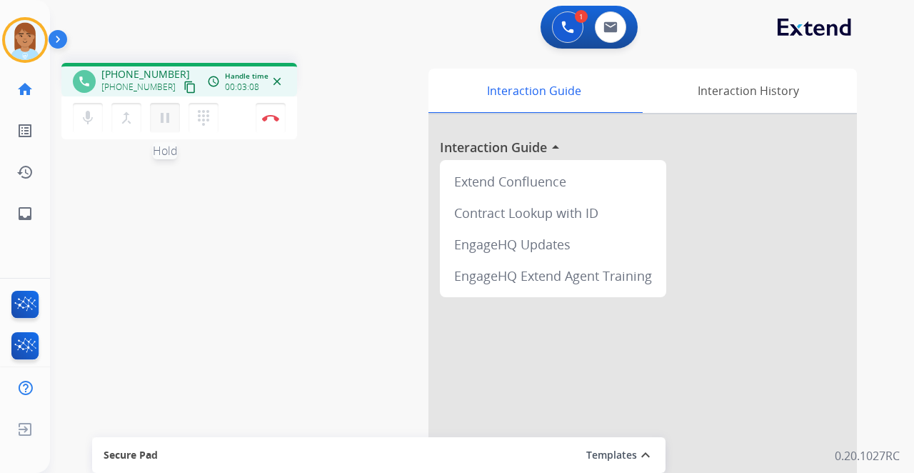
click at [161, 119] on mat-icon "pause" at bounding box center [164, 117] width 17 height 17
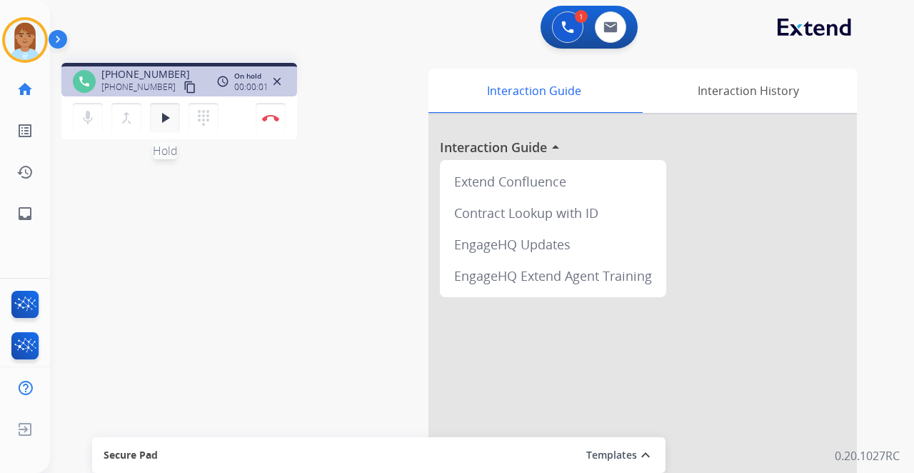
click at [164, 123] on button "play_arrow Hold" at bounding box center [165, 118] width 30 height 30
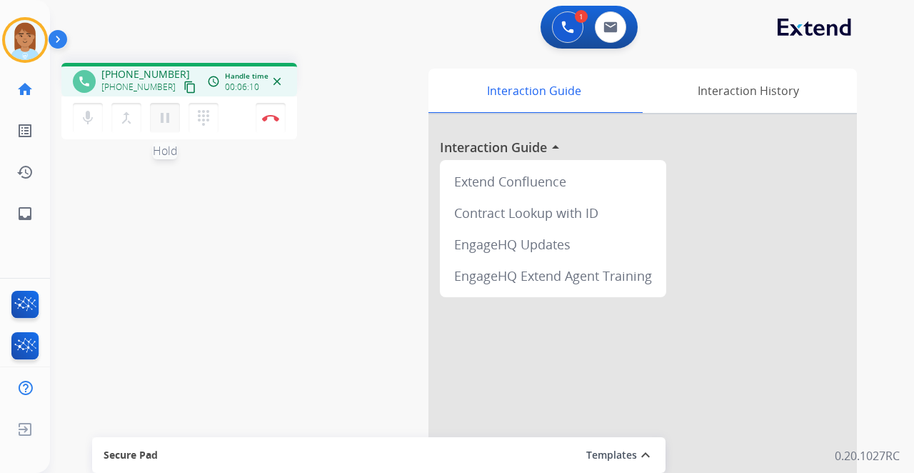
click at [158, 115] on mat-icon "pause" at bounding box center [164, 117] width 17 height 17
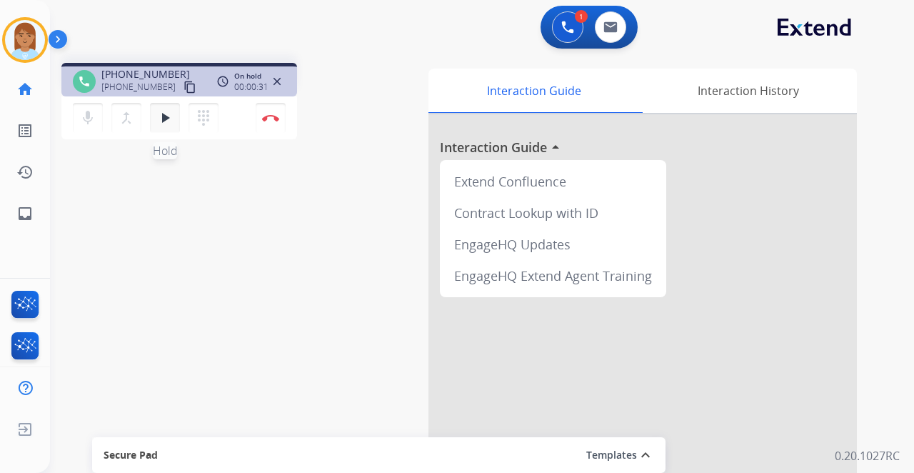
click at [167, 114] on mat-icon "play_arrow" at bounding box center [164, 117] width 17 height 17
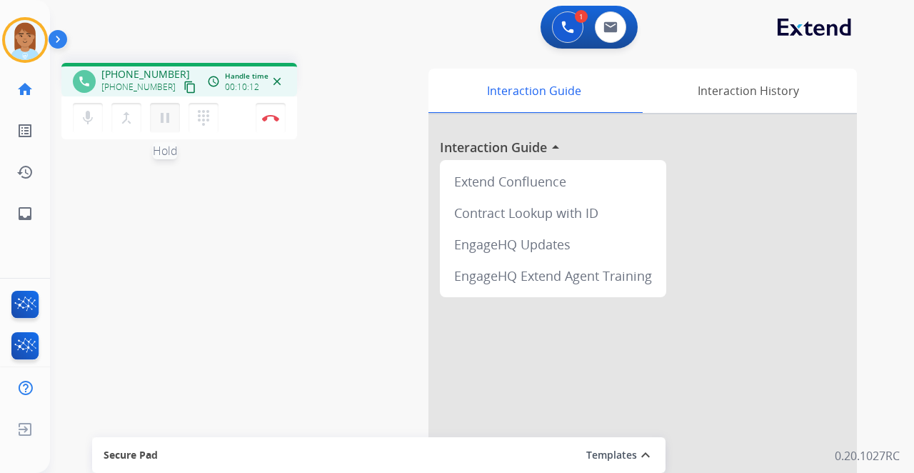
click at [170, 120] on mat-icon "pause" at bounding box center [164, 117] width 17 height 17
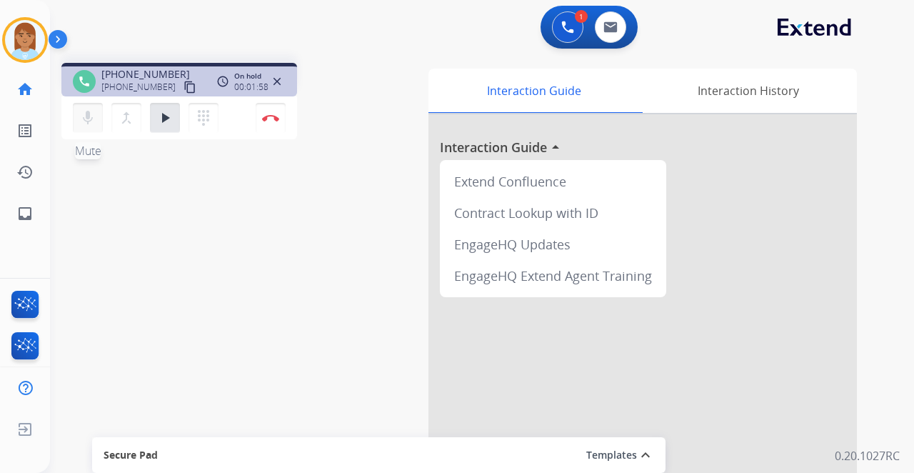
click at [76, 107] on button "mic Mute" at bounding box center [88, 118] width 30 height 30
click at [208, 113] on mat-icon "dialpad" at bounding box center [203, 117] width 17 height 17
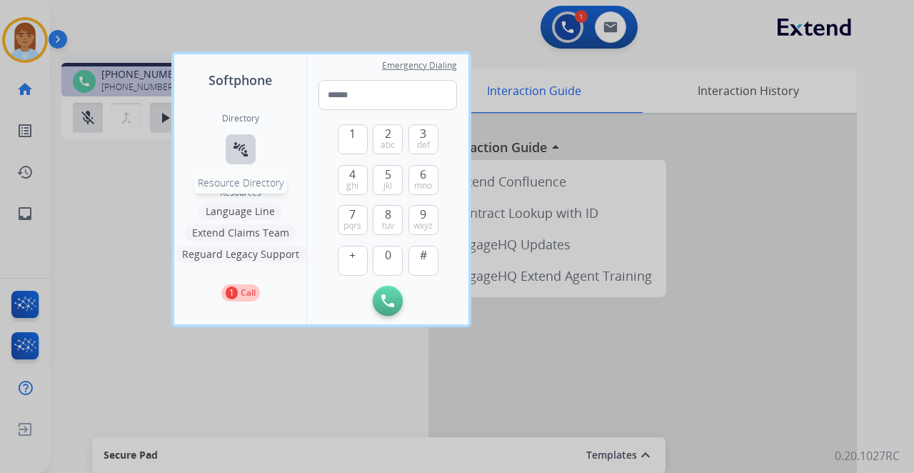
click at [244, 144] on mat-icon "connect_without_contact" at bounding box center [240, 149] width 17 height 17
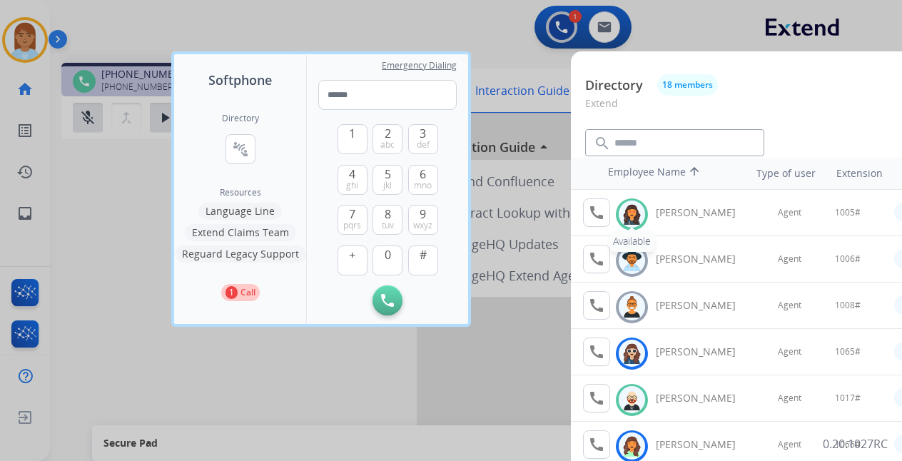
click at [628, 213] on img at bounding box center [632, 214] width 21 height 22
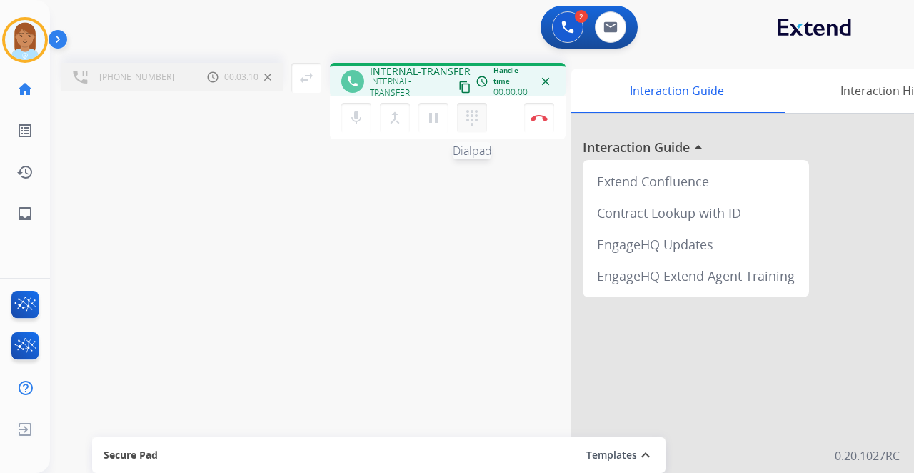
click at [471, 119] on mat-icon "dialpad" at bounding box center [471, 117] width 17 height 17
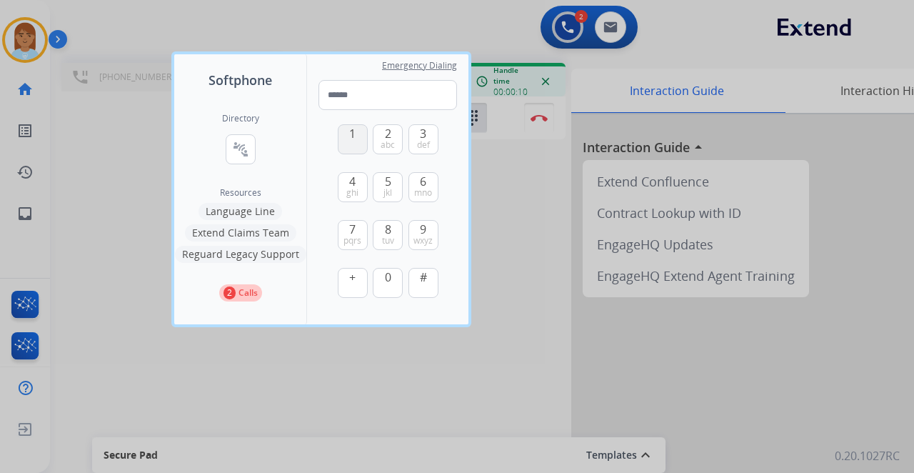
click at [358, 137] on button "1" at bounding box center [353, 139] width 30 height 30
click at [380, 274] on button "0" at bounding box center [388, 283] width 30 height 30
type input "**"
click at [327, 34] on div at bounding box center [457, 236] width 914 height 473
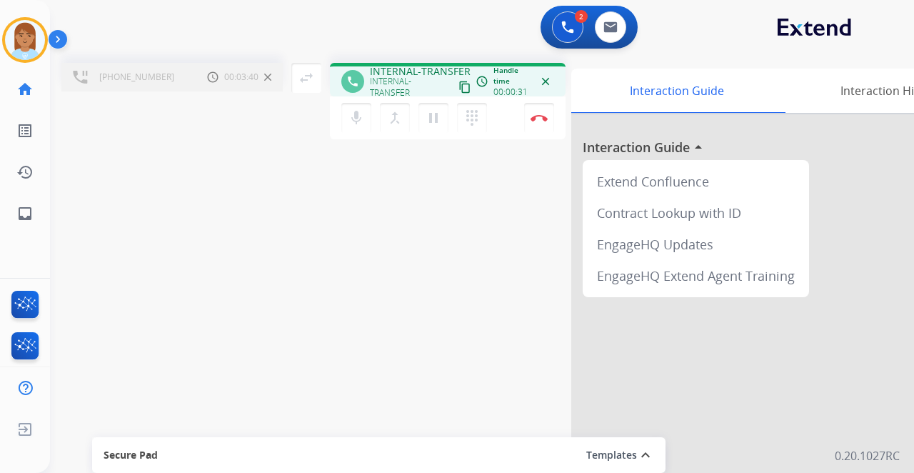
click at [127, 86] on div "+17329472787 Call metrics Hold 00:03:40 00:03:40" at bounding box center [171, 77] width 221 height 29
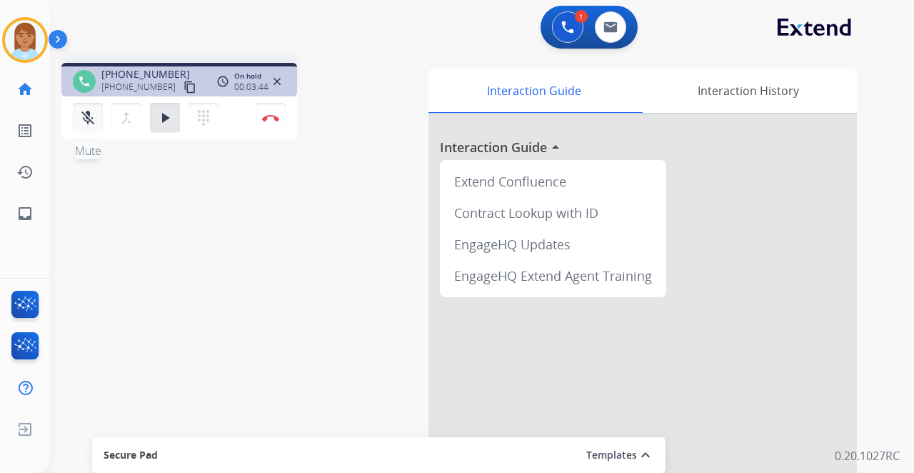
click at [89, 116] on mat-icon "mic_off" at bounding box center [87, 117] width 17 height 17
click at [561, 24] on img at bounding box center [567, 27] width 13 height 13
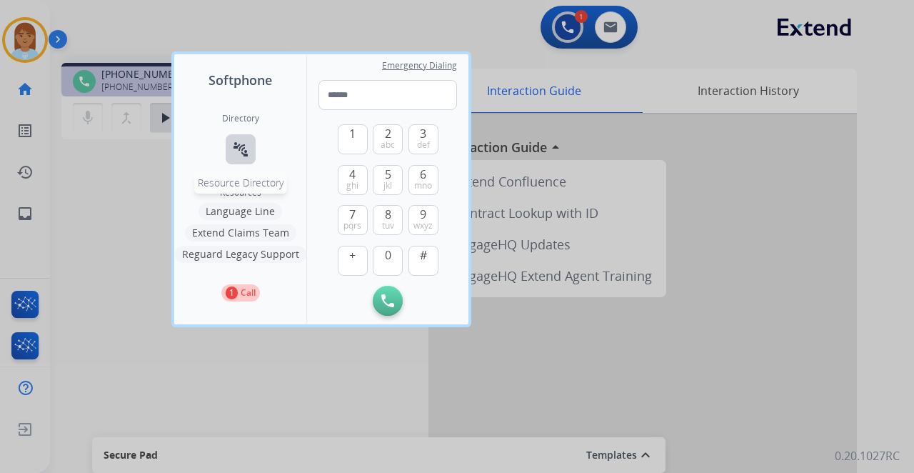
click at [240, 151] on mat-icon "connect_without_contact" at bounding box center [240, 149] width 17 height 17
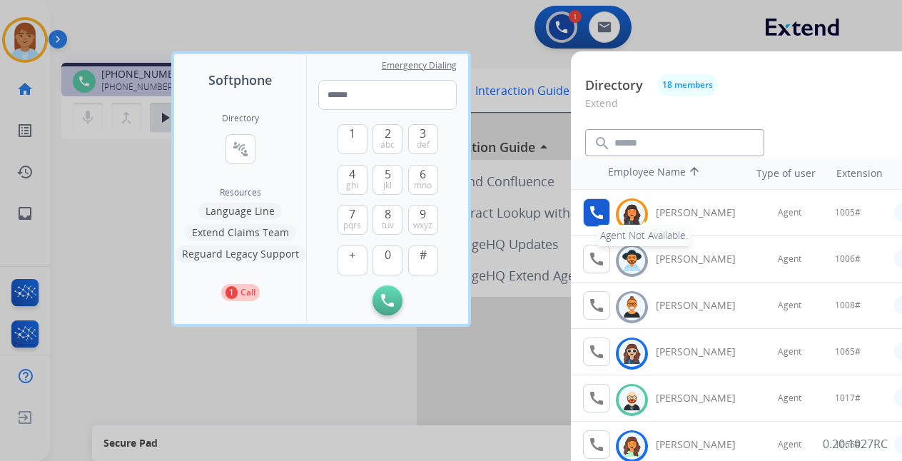
click at [598, 200] on button "call Agent Not Available." at bounding box center [596, 212] width 27 height 29
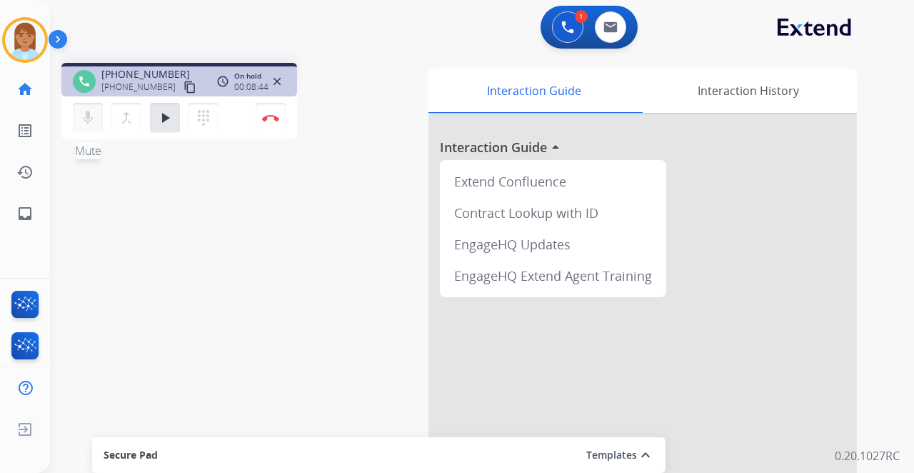
click at [84, 115] on mat-icon "mic" at bounding box center [87, 117] width 17 height 17
click at [84, 113] on mat-icon "mic_off" at bounding box center [87, 117] width 17 height 17
click at [188, 130] on div "mic Mute merge_type Bridge play_arrow Hold dialpad Dialpad" at bounding box center [150, 118] width 154 height 30
click at [177, 117] on button "play_arrow Hold" at bounding box center [165, 118] width 30 height 30
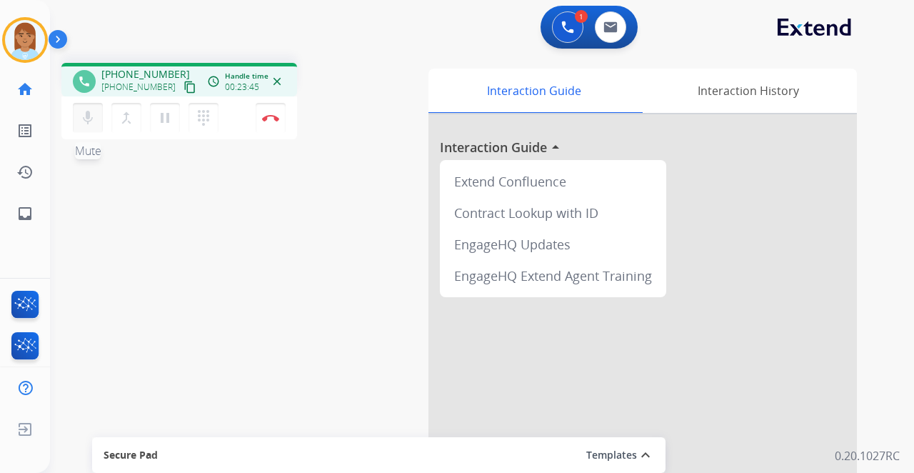
click at [91, 111] on mat-icon "mic" at bounding box center [87, 117] width 17 height 17
click at [87, 124] on mat-icon "mic_off" at bounding box center [87, 117] width 17 height 17
click at [197, 110] on mat-icon "dialpad" at bounding box center [203, 117] width 17 height 17
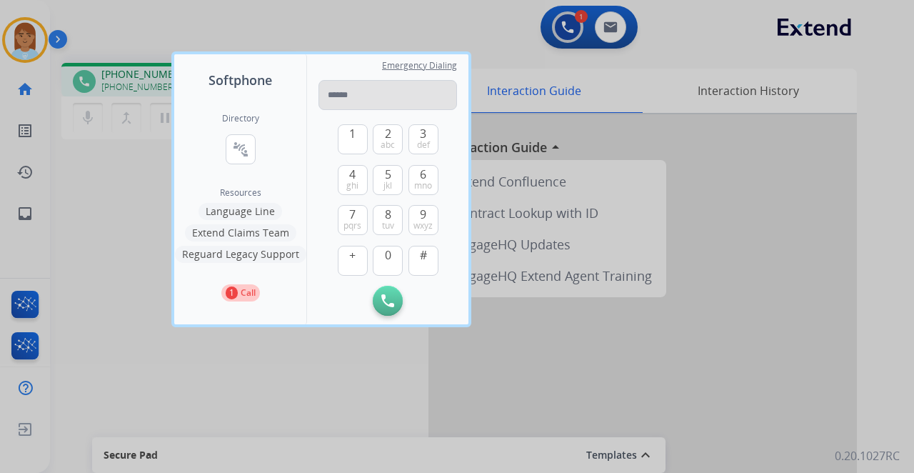
click at [357, 84] on input "tel" at bounding box center [387, 95] width 138 height 30
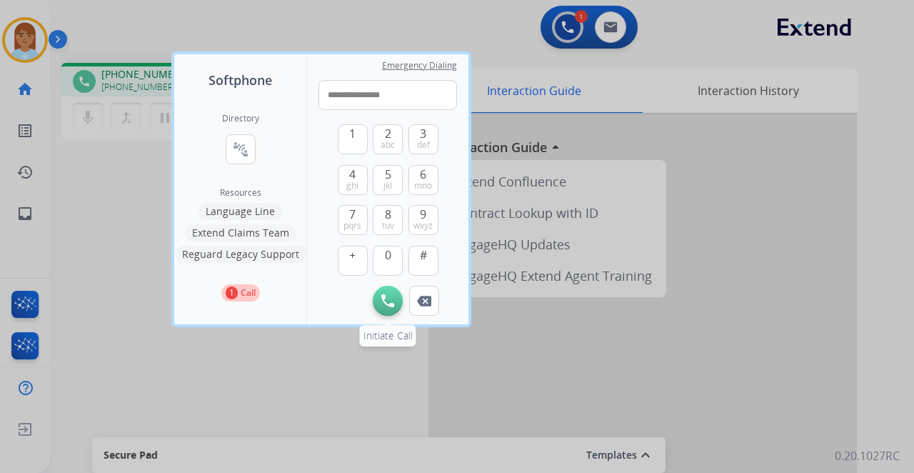
type input "**********"
click at [381, 298] on img at bounding box center [387, 300] width 13 height 13
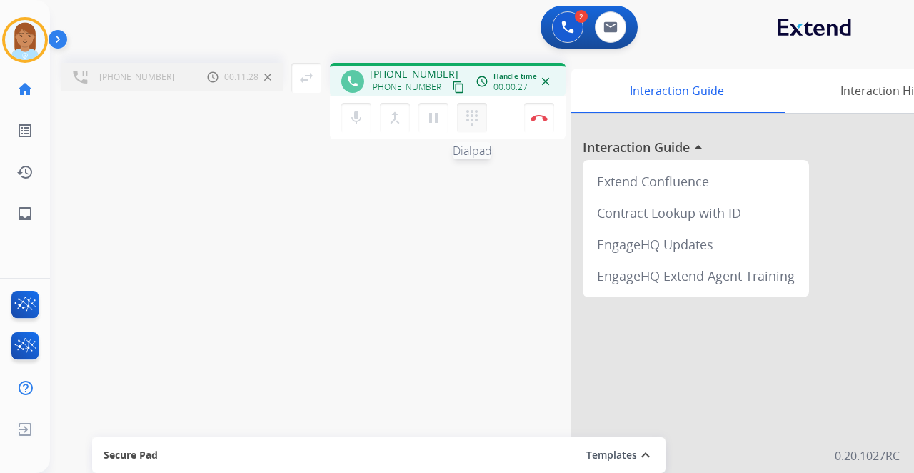
click at [468, 113] on mat-icon "dialpad" at bounding box center [471, 117] width 17 height 17
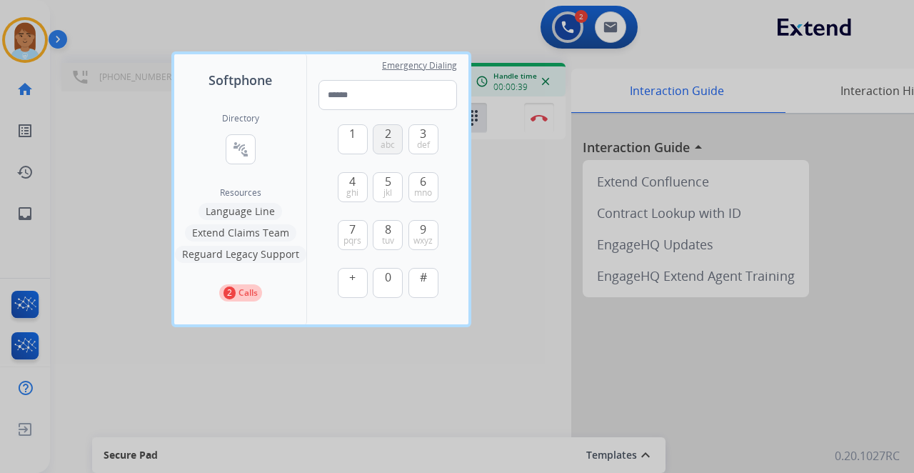
click at [389, 132] on span "2" at bounding box center [388, 133] width 6 height 17
type input "*"
click at [498, 216] on div at bounding box center [457, 236] width 914 height 473
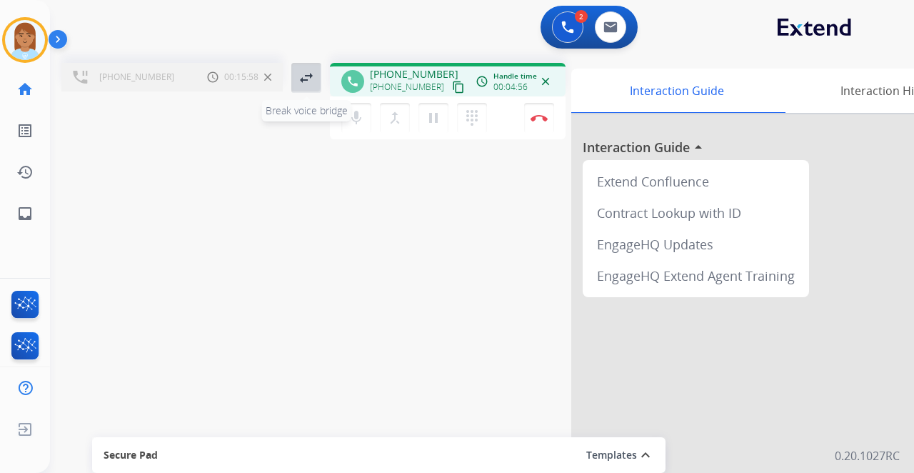
click at [300, 76] on mat-icon "swap_horiz" at bounding box center [306, 77] width 17 height 17
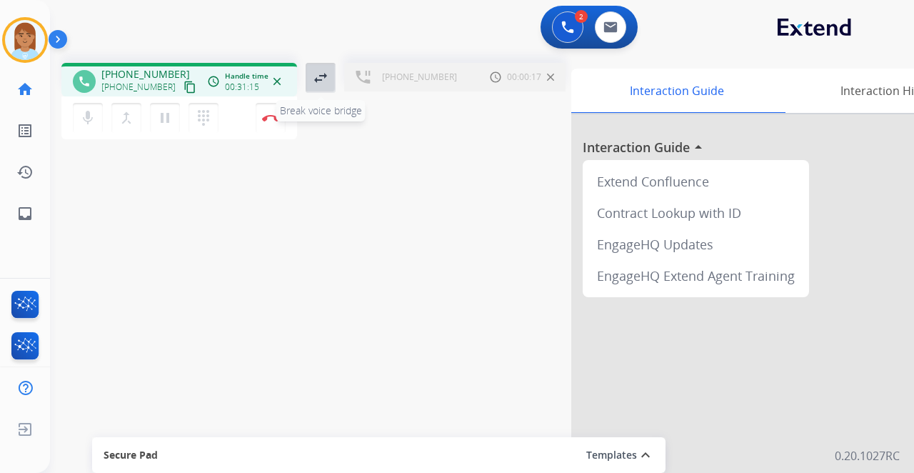
click at [320, 75] on mat-icon "swap_horiz" at bounding box center [320, 77] width 17 height 17
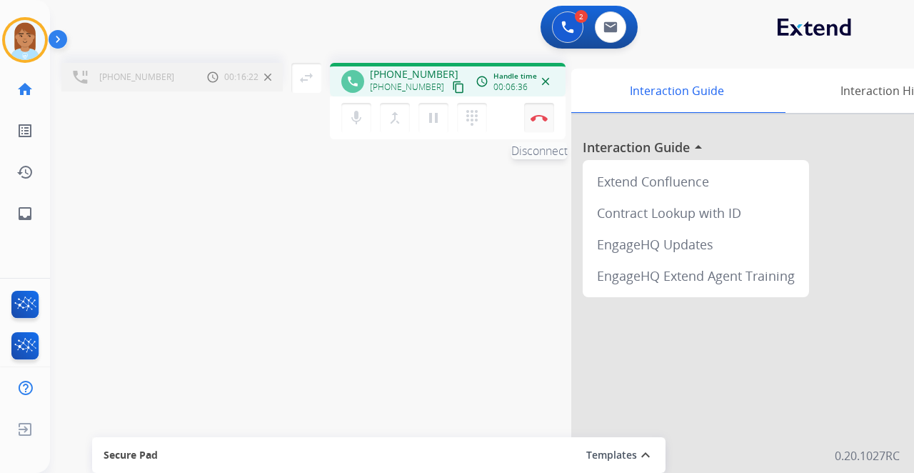
click at [534, 119] on img at bounding box center [538, 117] width 17 height 7
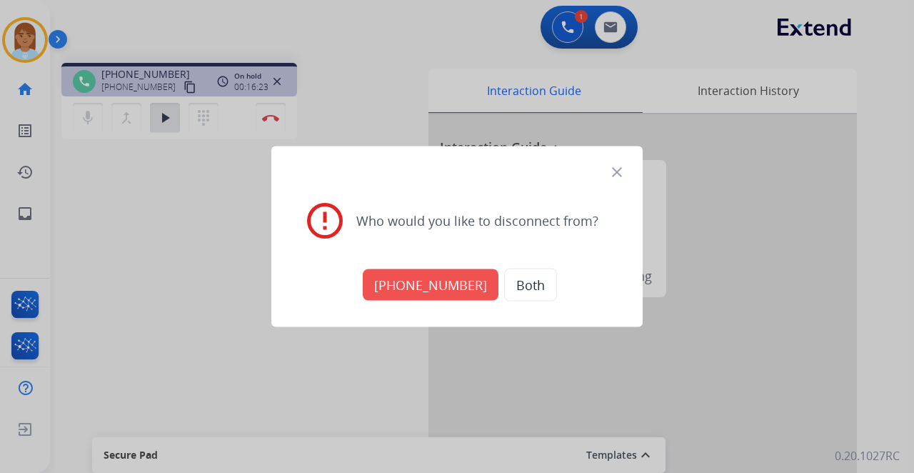
click at [445, 289] on button "+17139437016" at bounding box center [431, 284] width 136 height 31
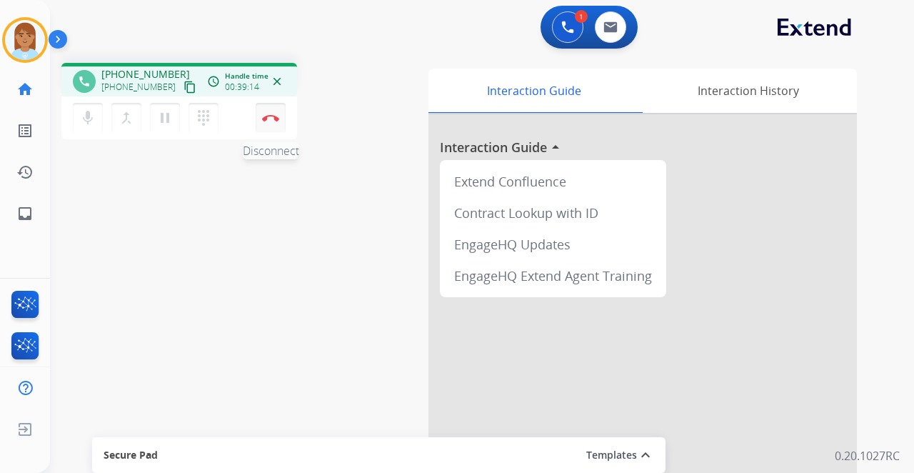
click at [272, 118] on img at bounding box center [270, 117] width 17 height 7
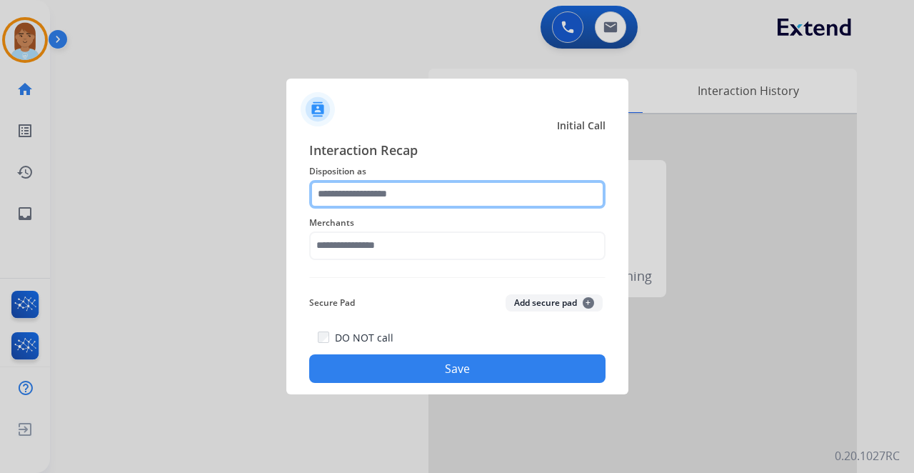
click at [411, 200] on input "text" at bounding box center [457, 194] width 296 height 29
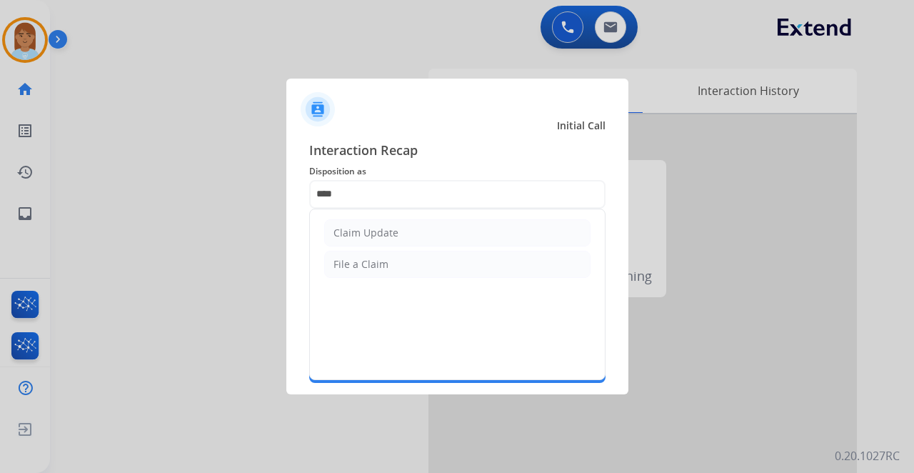
click at [388, 228] on div "Claim Update" at bounding box center [365, 233] width 65 height 14
type input "**********"
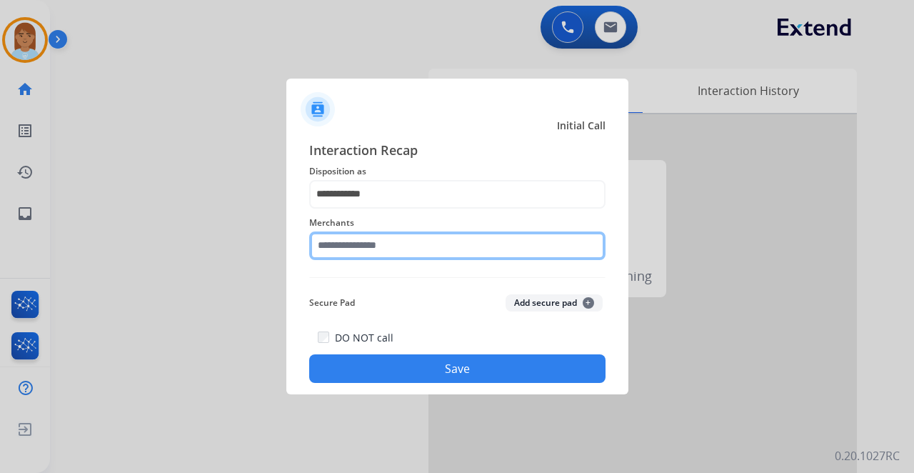
click at [393, 237] on input "text" at bounding box center [457, 245] width 296 height 29
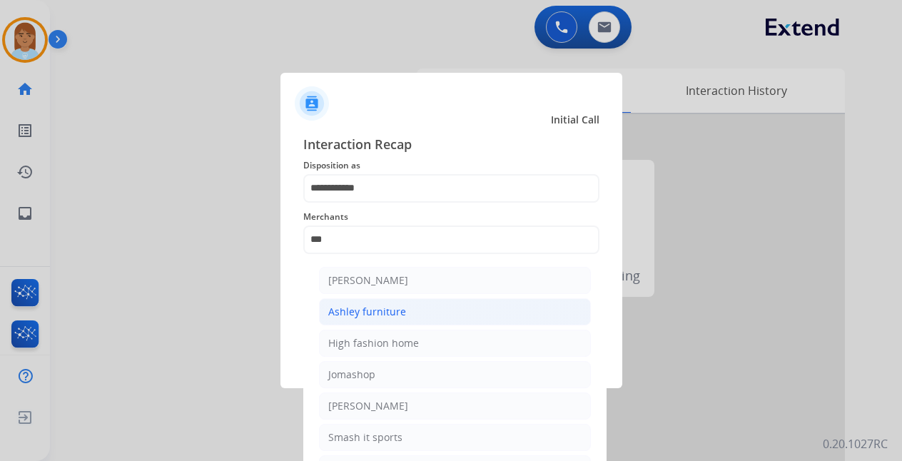
click at [368, 302] on li "Ashley furniture" at bounding box center [455, 311] width 272 height 27
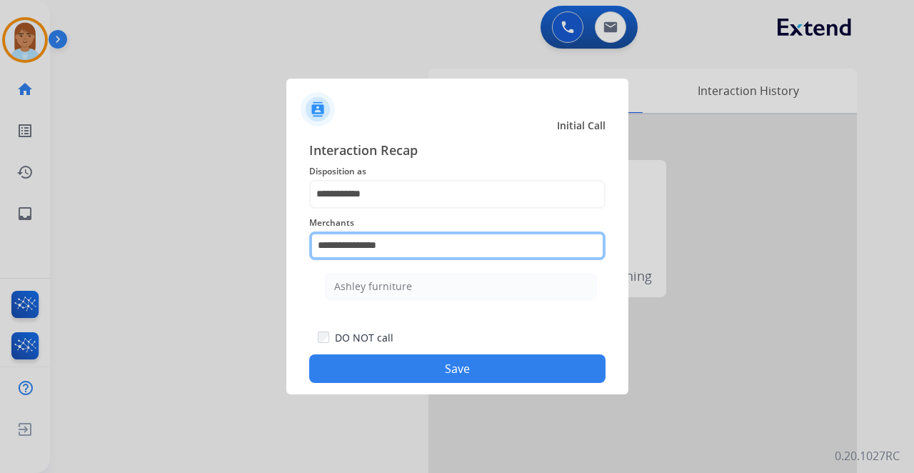
click at [394, 241] on input "**********" at bounding box center [457, 245] width 296 height 29
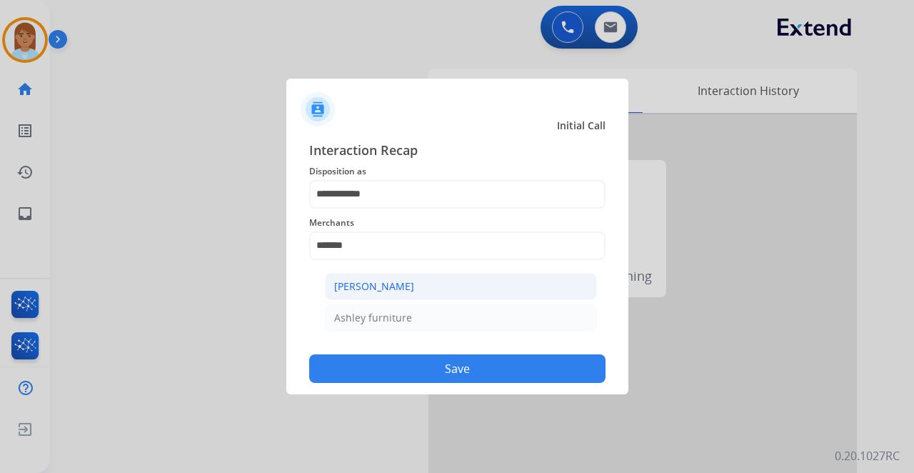
click at [400, 283] on div "Ashley - Reguard" at bounding box center [374, 286] width 80 height 14
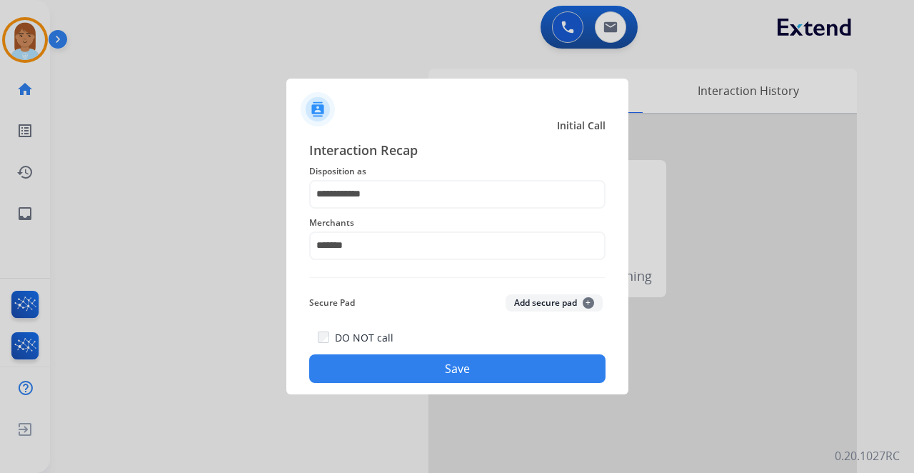
type input "**********"
click at [464, 377] on button "Save" at bounding box center [457, 368] width 296 height 29
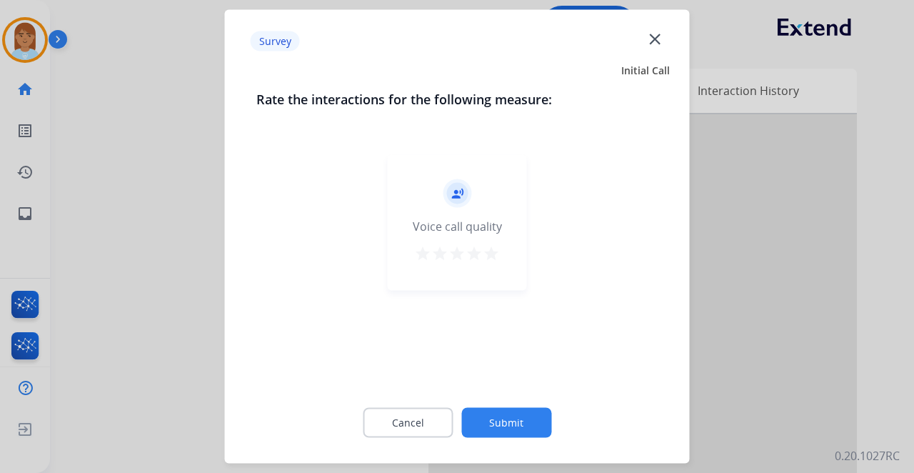
click at [488, 252] on mat-icon "star" at bounding box center [491, 253] width 17 height 17
click at [503, 410] on button "Submit" at bounding box center [506, 423] width 90 height 30
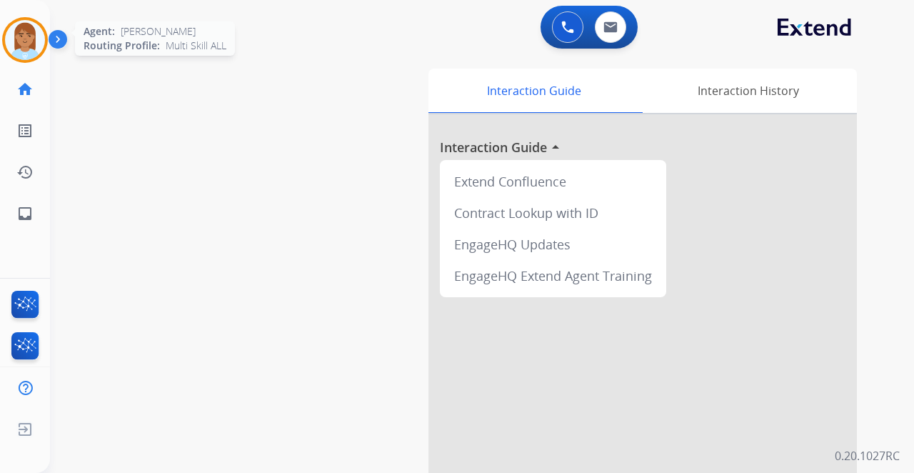
click at [32, 35] on img at bounding box center [25, 40] width 40 height 40
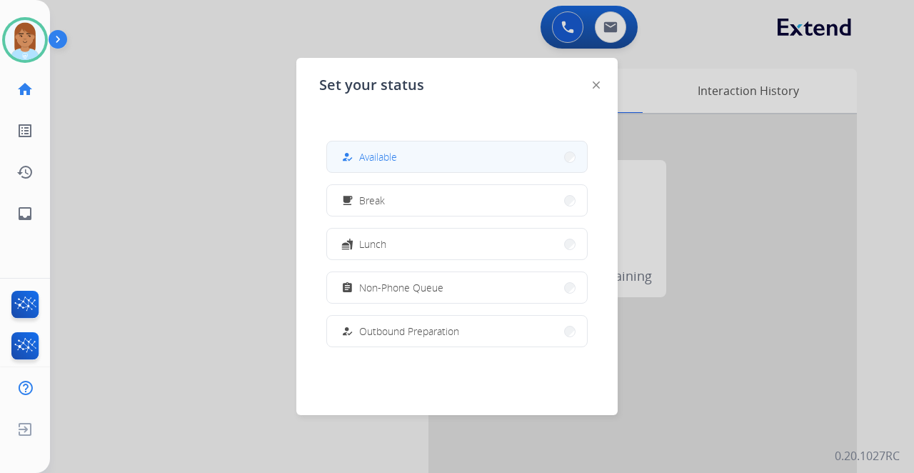
click at [424, 146] on button "how_to_reg Available" at bounding box center [457, 156] width 260 height 31
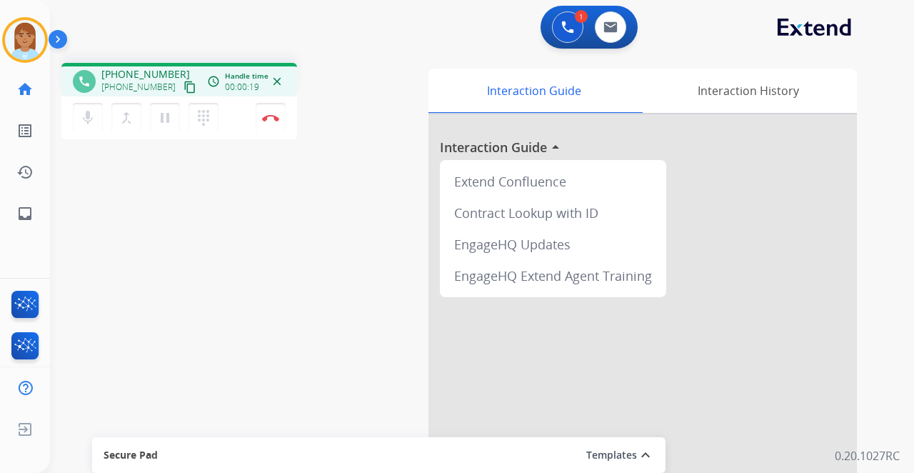
click at [755, 354] on div at bounding box center [642, 380] width 428 height 533
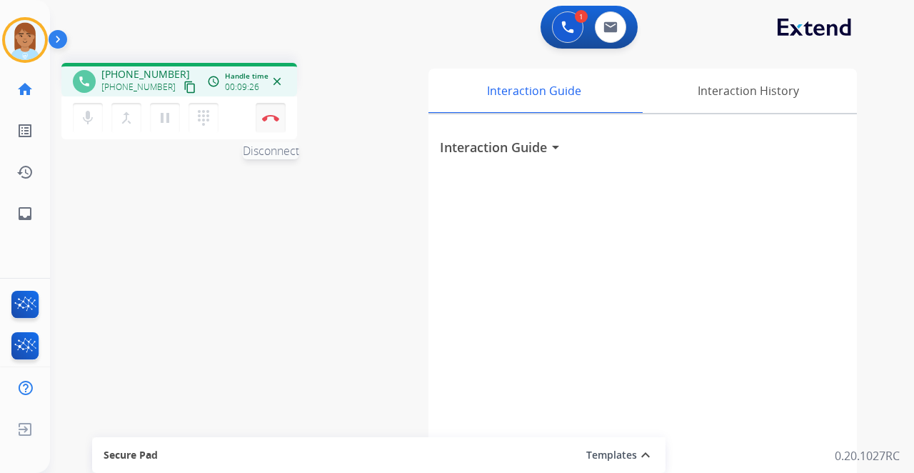
click at [271, 120] on img at bounding box center [270, 117] width 17 height 7
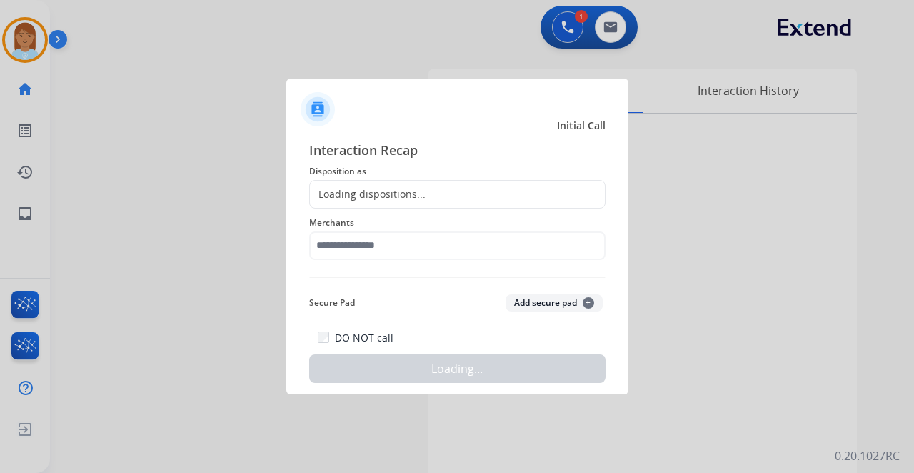
click at [387, 201] on div "Loading dispositions..." at bounding box center [368, 194] width 116 height 14
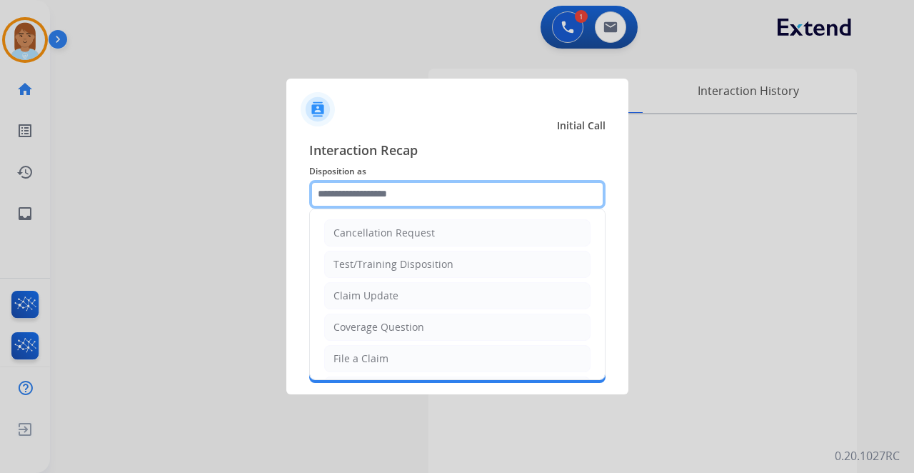
click at [376, 201] on input "text" at bounding box center [457, 194] width 296 height 29
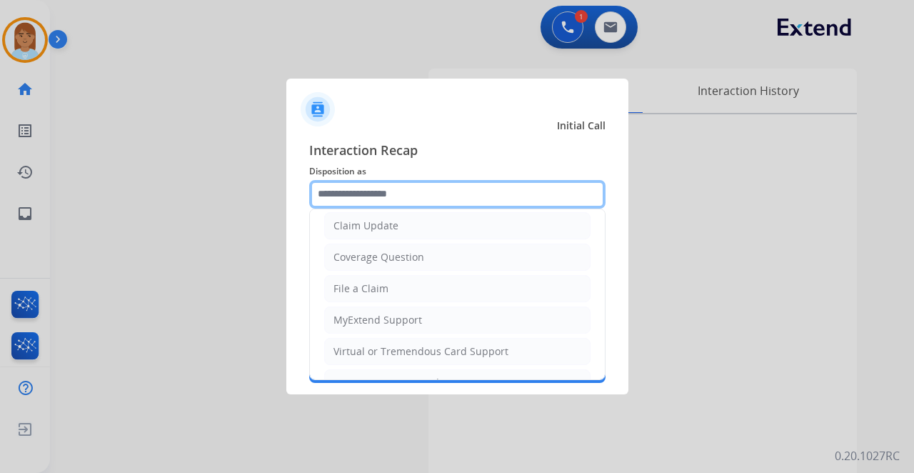
scroll to position [216, 0]
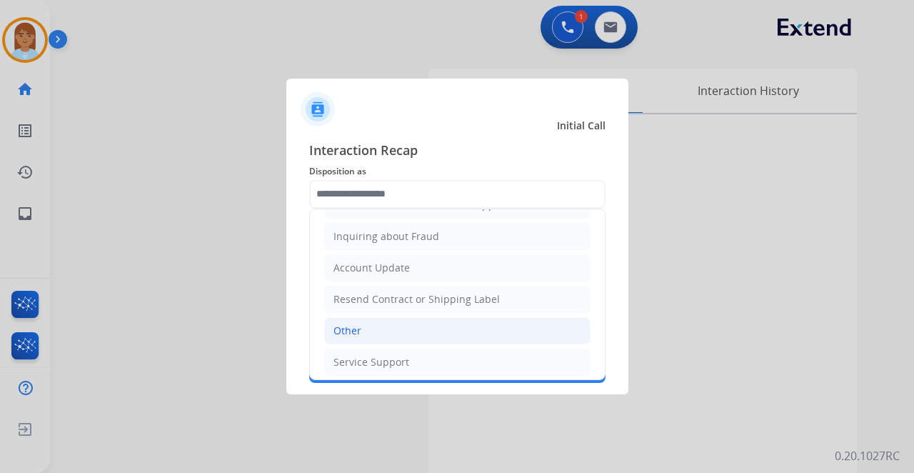
click at [374, 330] on li "Other" at bounding box center [457, 330] width 266 height 27
type input "*****"
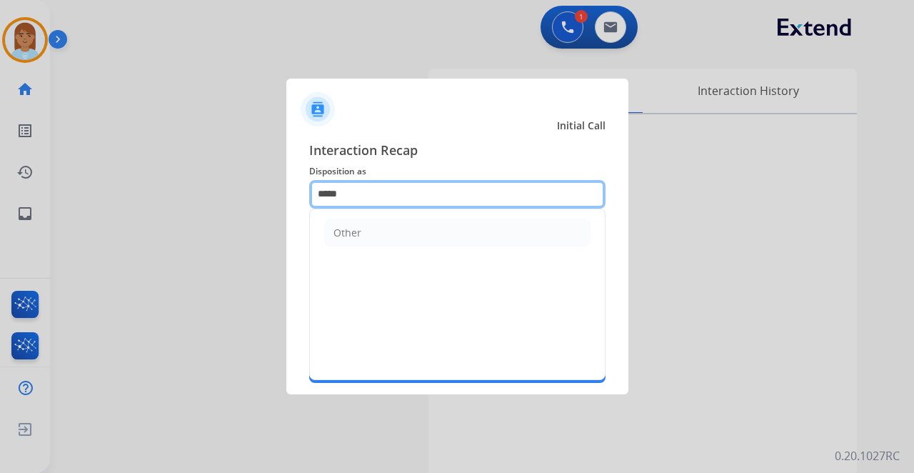
drag, startPoint x: 348, startPoint y: 188, endPoint x: 130, endPoint y: 188, distance: 217.7
click at [0, 188] on app-contact-recap-modal "Initial Call Interaction Recap Disposition as ***** Other Merchants Secure Pad …" at bounding box center [0, 236] width 0 height 473
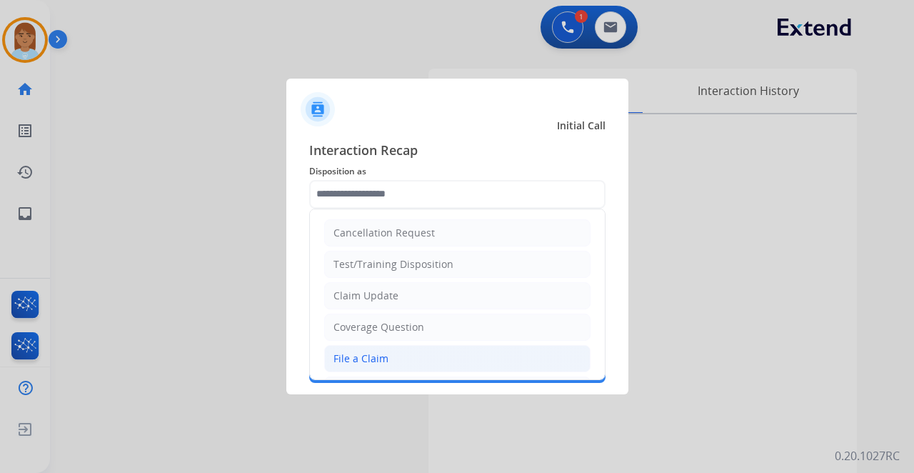
click at [338, 351] on div "File a Claim" at bounding box center [360, 358] width 55 height 14
type input "**********"
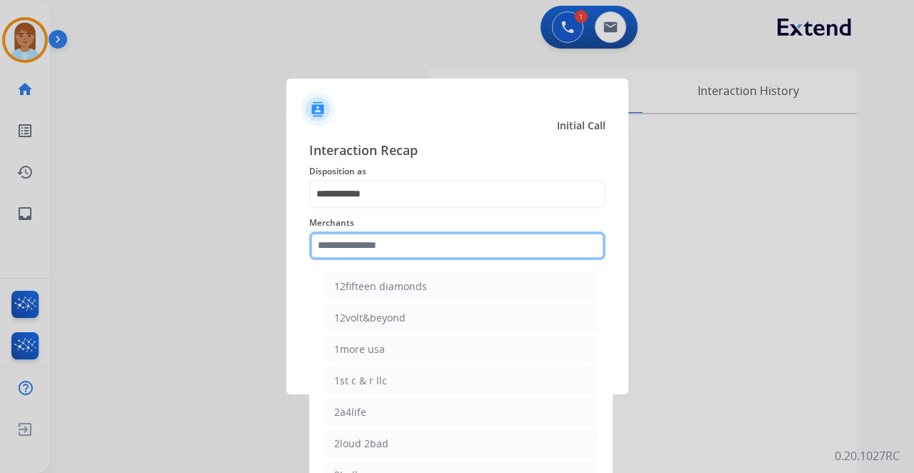
click at [362, 239] on input "text" at bounding box center [457, 245] width 296 height 29
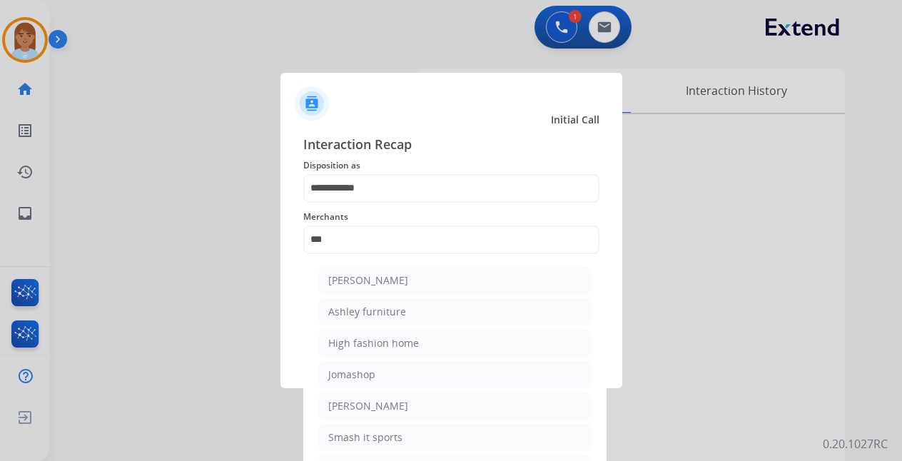
click at [382, 306] on div "Ashley furniture" at bounding box center [367, 312] width 78 height 14
type input "**********"
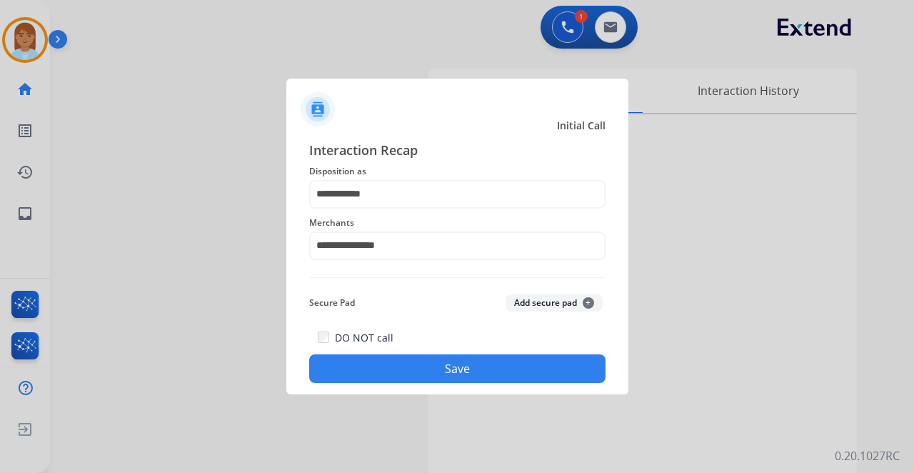
click at [389, 361] on button "Save" at bounding box center [457, 368] width 296 height 29
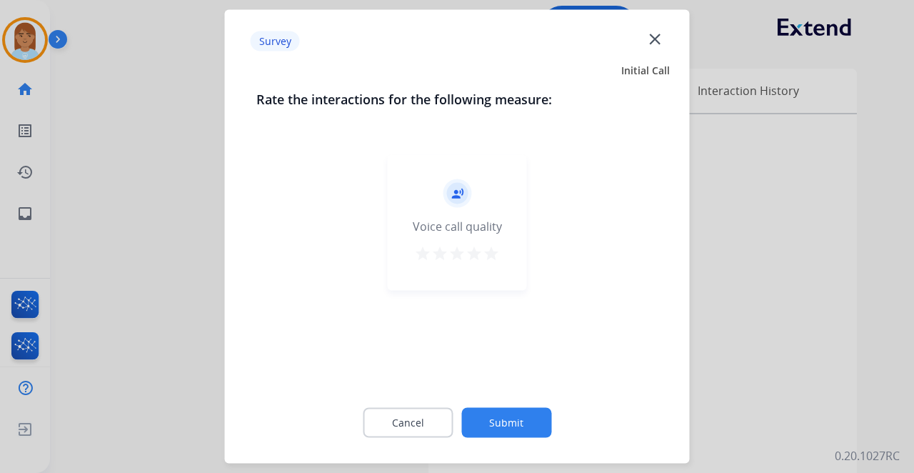
click at [471, 255] on mat-icon "star" at bounding box center [473, 253] width 17 height 17
click at [485, 254] on mat-icon "star" at bounding box center [491, 253] width 17 height 17
click at [485, 416] on button "Submit" at bounding box center [506, 423] width 90 height 30
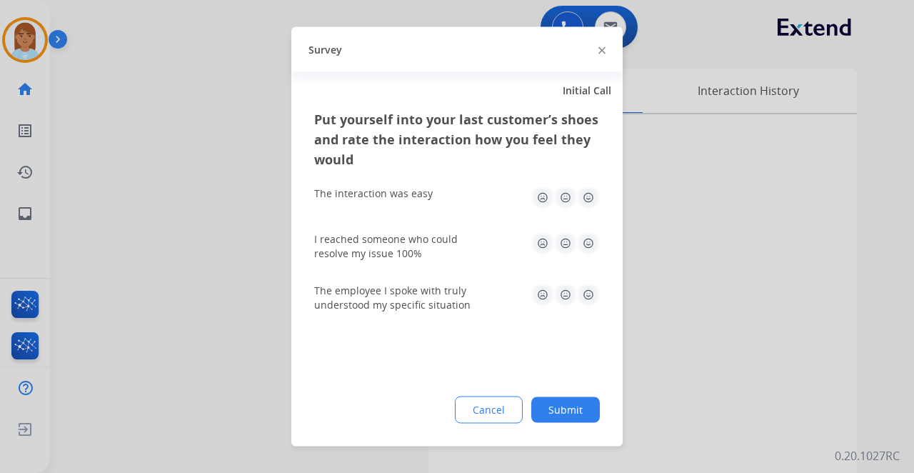
click at [595, 46] on div "Survey" at bounding box center [456, 49] width 331 height 45
click at [603, 51] on img at bounding box center [601, 49] width 7 height 7
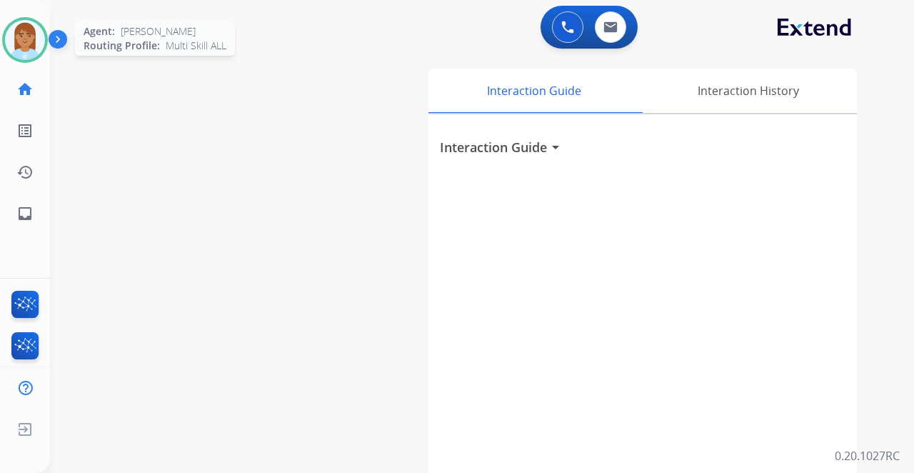
click at [34, 51] on img at bounding box center [25, 40] width 40 height 40
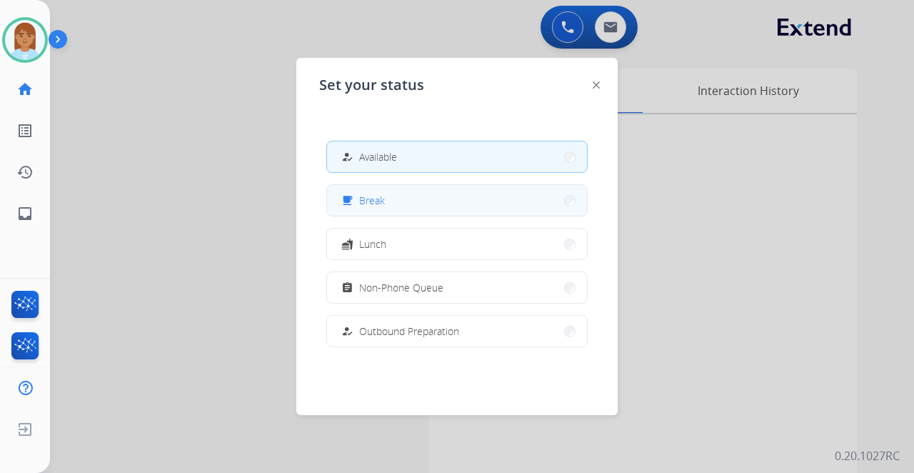
click at [405, 202] on button "free_breakfast Break" at bounding box center [457, 200] width 260 height 31
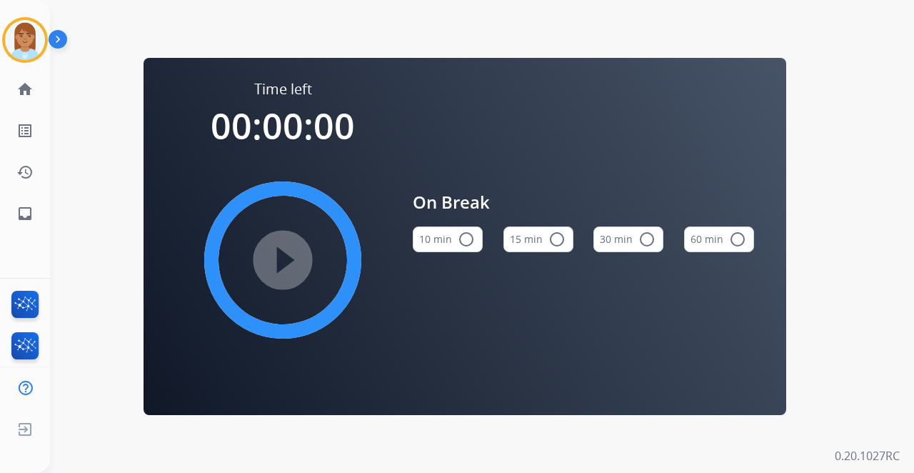
click at [557, 325] on div "On Break 10 min radio_button_unchecked 15 min radio_button_unchecked 30 min rad…" at bounding box center [583, 226] width 341 height 295
drag, startPoint x: 557, startPoint y: 325, endPoint x: 41, endPoint y: 30, distance: 593.8
click at [40, 30] on img at bounding box center [25, 40] width 40 height 40
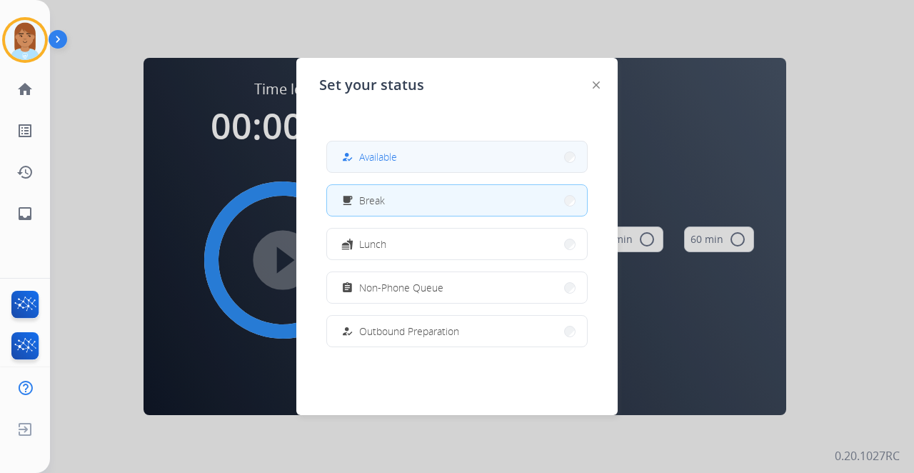
click at [383, 146] on button "how_to_reg Available" at bounding box center [457, 156] width 260 height 31
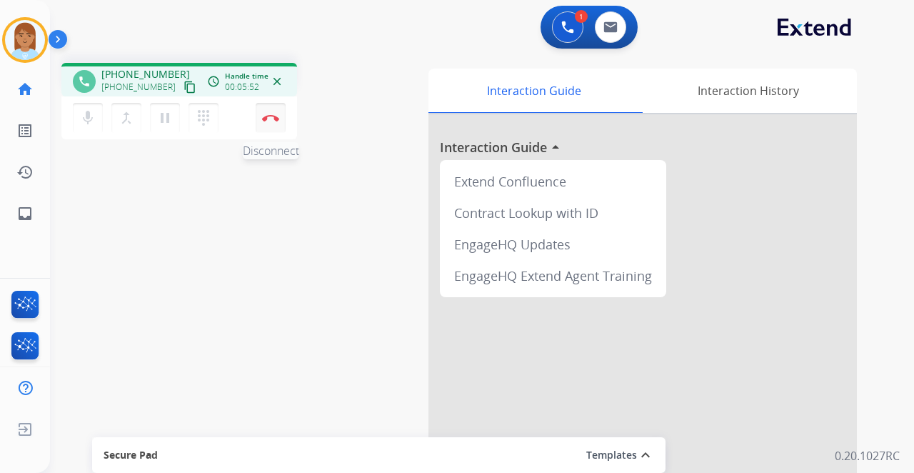
click at [271, 124] on button "Disconnect" at bounding box center [271, 118] width 30 height 30
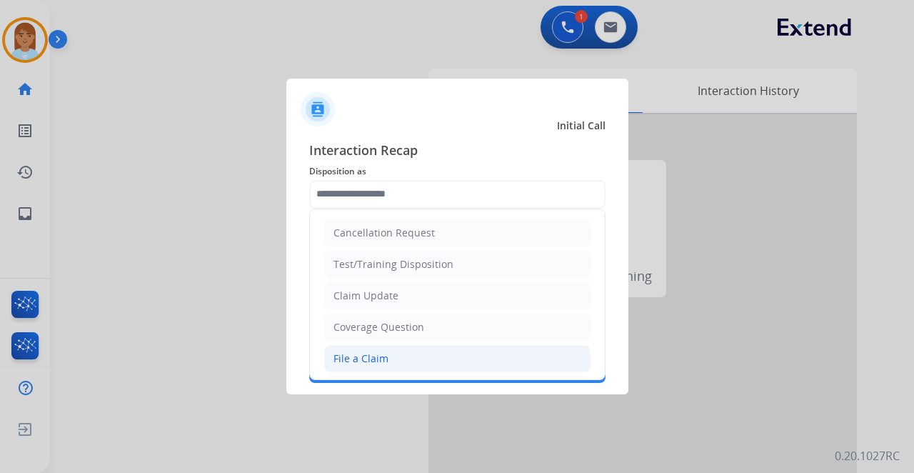
scroll to position [216, 0]
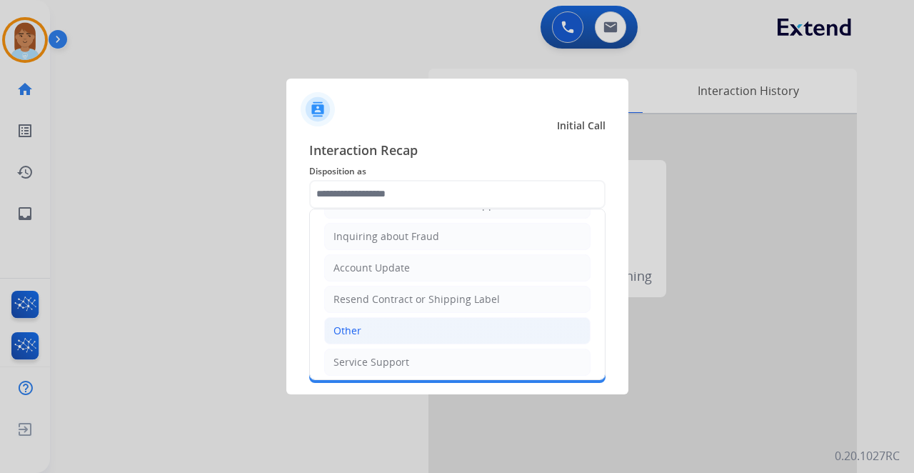
click at [348, 323] on div "Other" at bounding box center [347, 330] width 28 height 14
type input "*****"
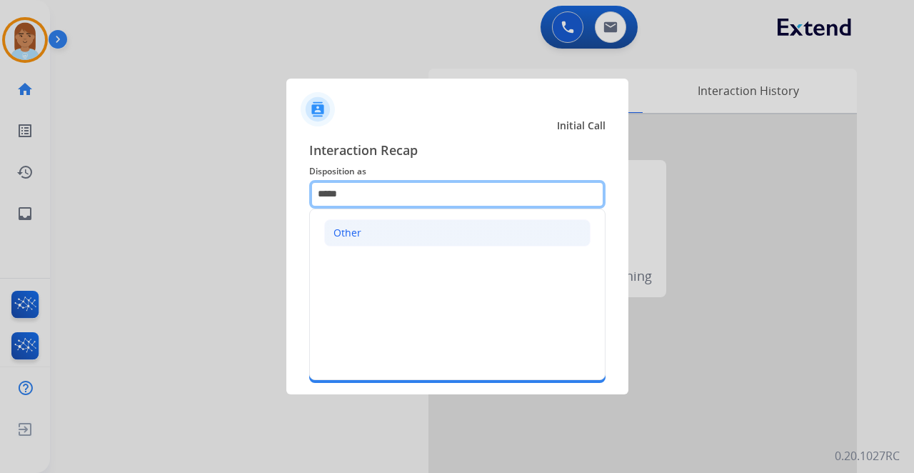
drag, startPoint x: 385, startPoint y: 207, endPoint x: 378, endPoint y: 232, distance: 26.2
click at [385, 208] on div "***** Other" at bounding box center [457, 194] width 296 height 29
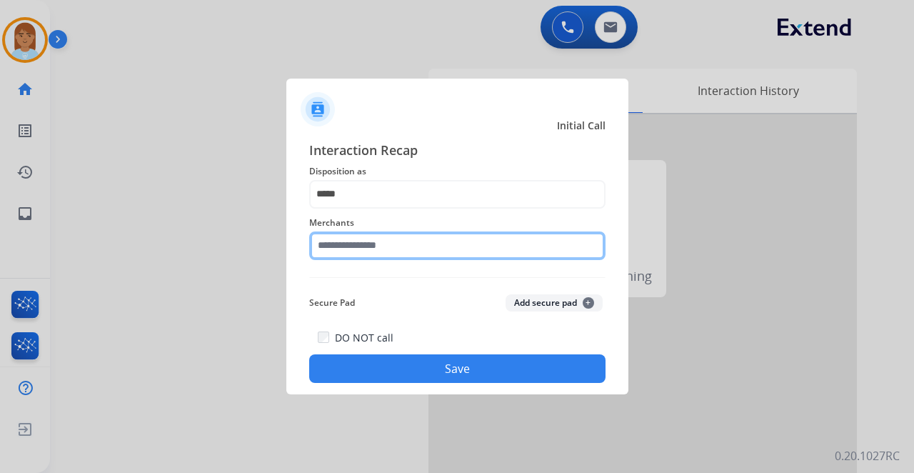
click at [382, 254] on div "Merchants" at bounding box center [457, 236] width 296 height 57
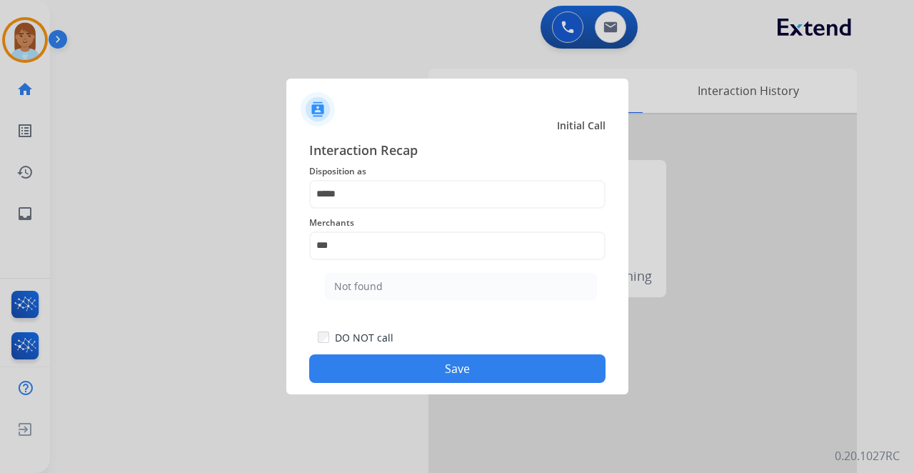
click at [367, 288] on div "Not found" at bounding box center [358, 286] width 49 height 14
type input "*********"
click at [345, 376] on button "Save" at bounding box center [457, 368] width 296 height 29
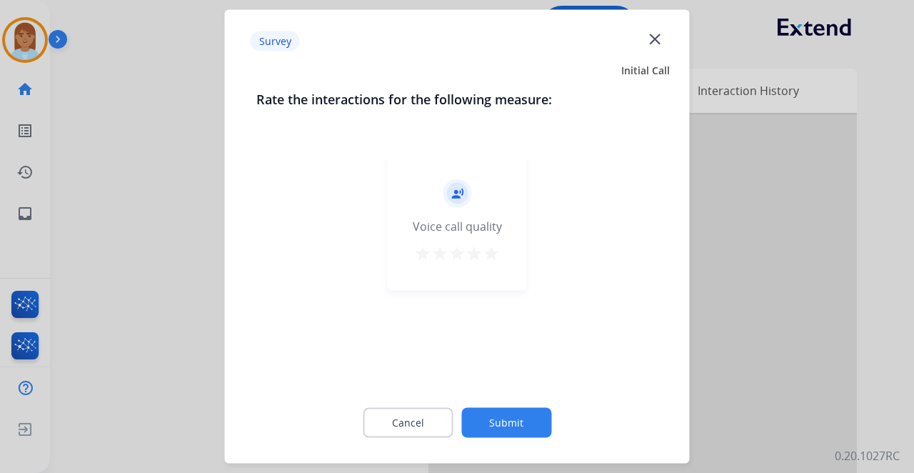
click at [510, 427] on button "Submit" at bounding box center [506, 423] width 90 height 30
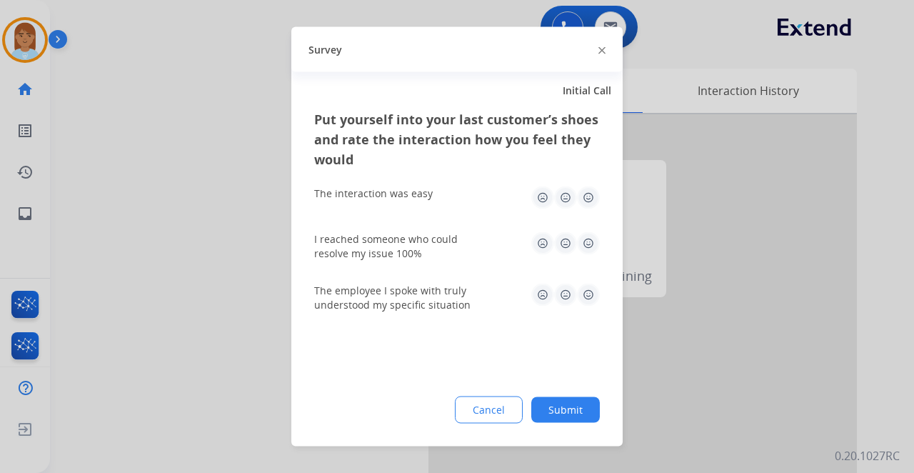
click at [592, 198] on img at bounding box center [588, 197] width 23 height 23
click at [588, 247] on img at bounding box center [588, 243] width 23 height 23
click at [586, 294] on img at bounding box center [588, 294] width 23 height 23
click at [563, 411] on button "Submit" at bounding box center [565, 410] width 69 height 26
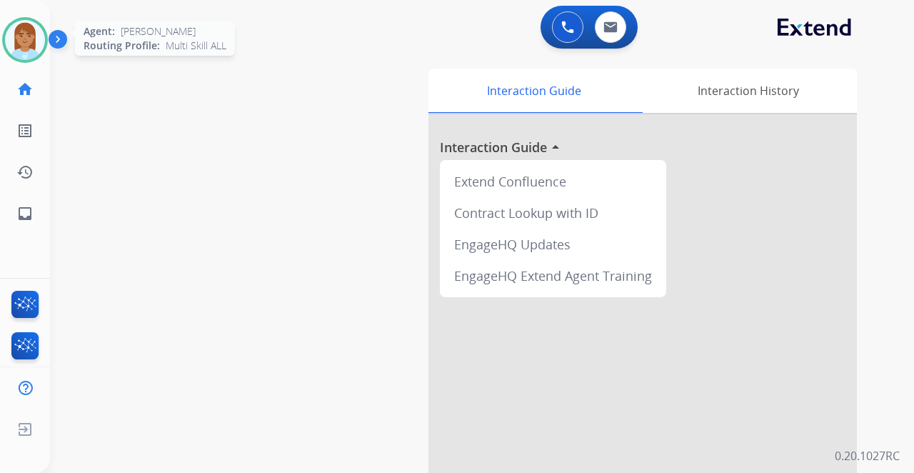
drag, startPoint x: 29, startPoint y: 39, endPoint x: 63, endPoint y: 47, distance: 35.2
click at [29, 40] on img at bounding box center [25, 40] width 40 height 40
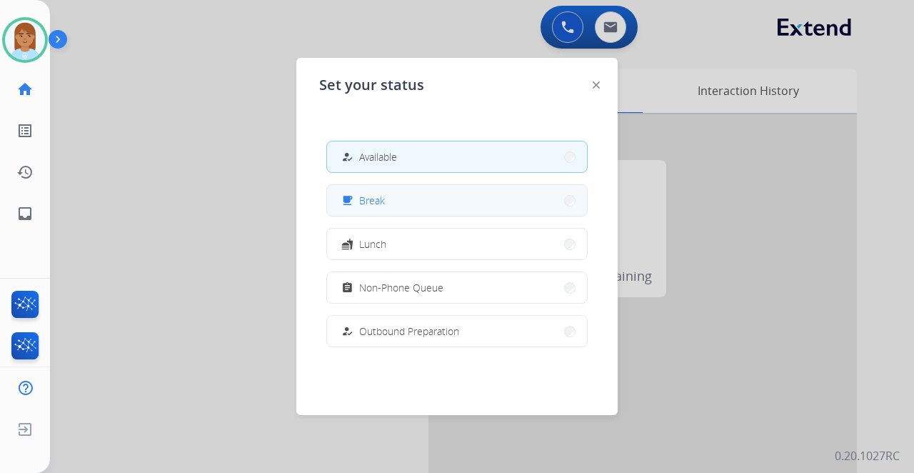
click at [388, 203] on button "free_breakfast Break" at bounding box center [457, 200] width 260 height 31
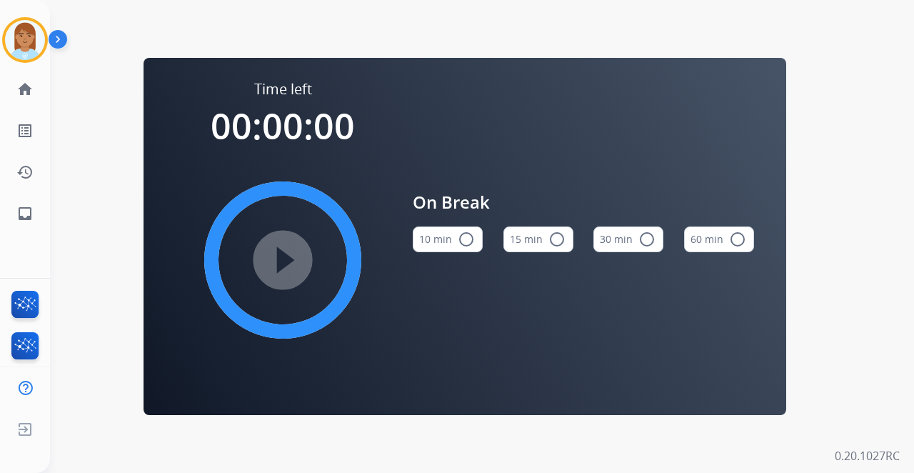
click at [546, 248] on button "15 min radio_button_unchecked" at bounding box center [538, 239] width 70 height 26
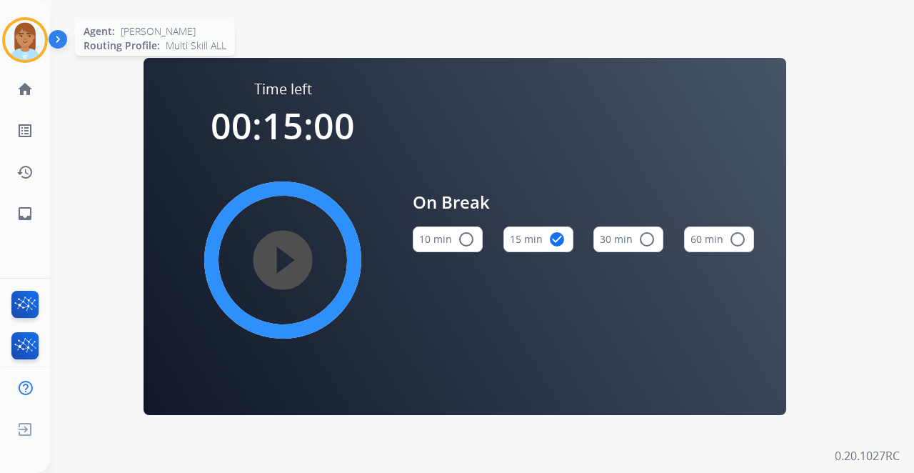
click at [46, 49] on div "Agent: Rasheena Routing Profile: Multi Skill ALL" at bounding box center [25, 40] width 46 height 46
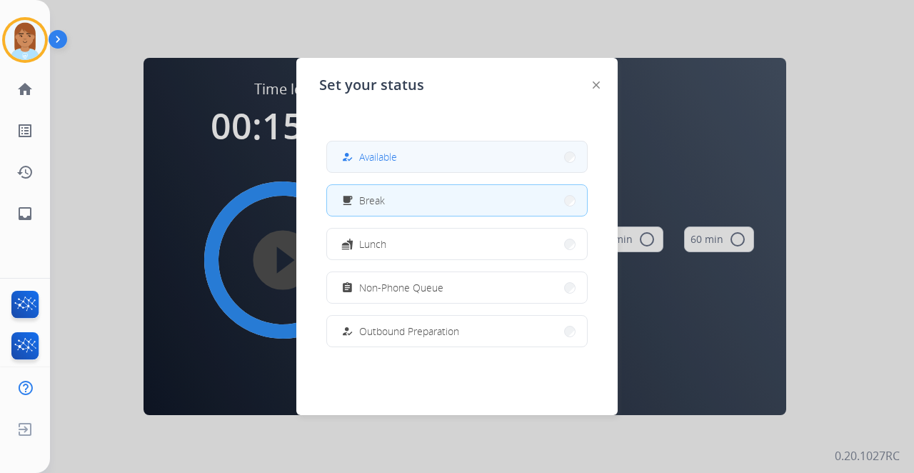
click at [403, 171] on div "how_to_reg Available" at bounding box center [456, 157] width 261 height 32
click at [407, 156] on button "how_to_reg Available" at bounding box center [457, 156] width 260 height 31
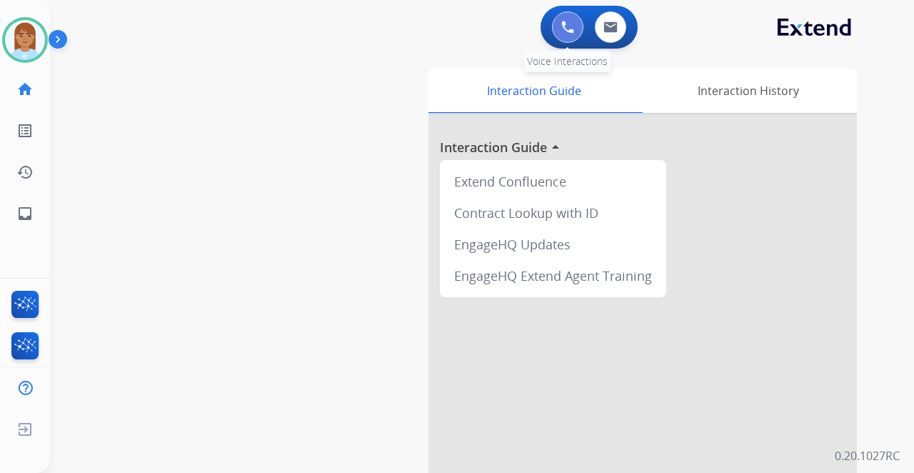
click at [563, 19] on button at bounding box center [567, 26] width 31 height 31
click at [560, 29] on button at bounding box center [567, 26] width 31 height 31
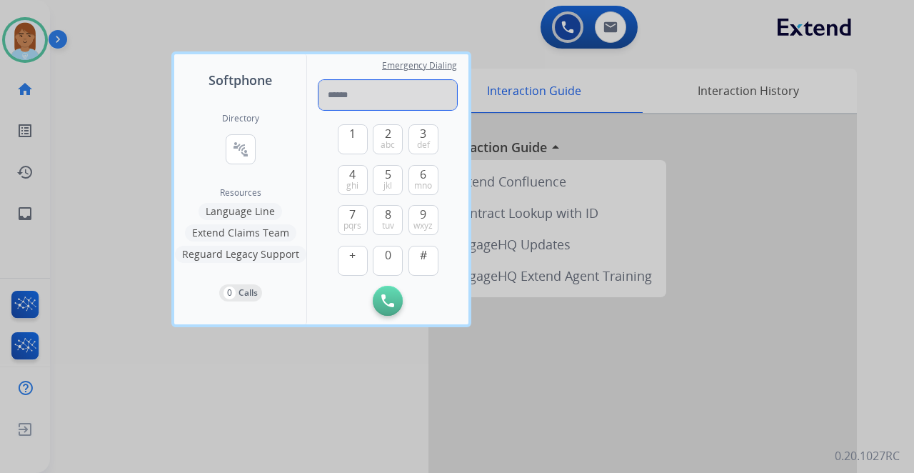
click at [338, 96] on input "tel" at bounding box center [387, 95] width 138 height 30
type input "**********"
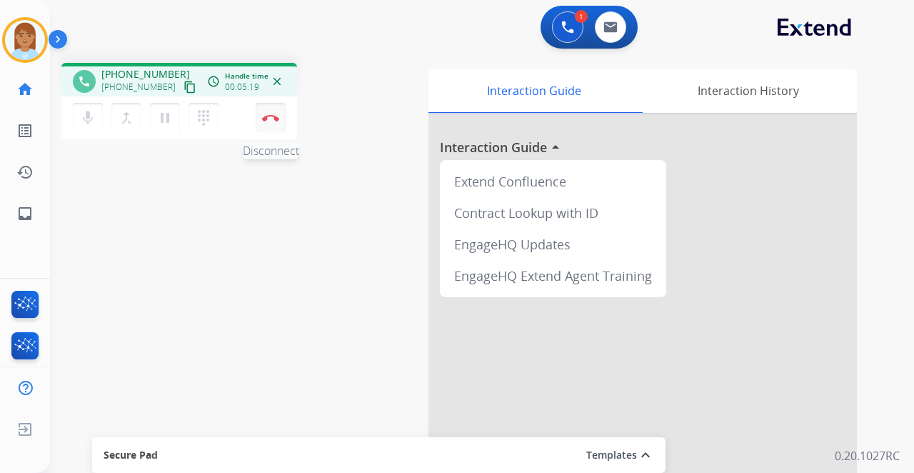
click at [278, 128] on button "Disconnect" at bounding box center [271, 118] width 30 height 30
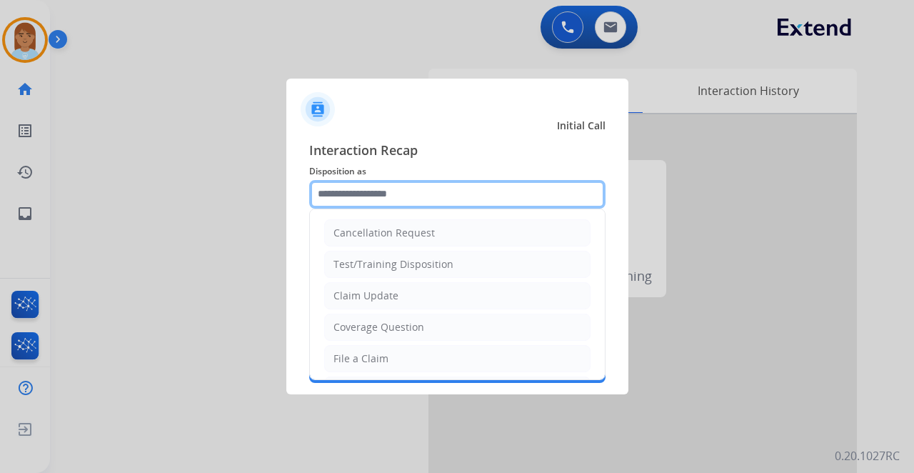
click at [380, 201] on input "text" at bounding box center [457, 194] width 296 height 29
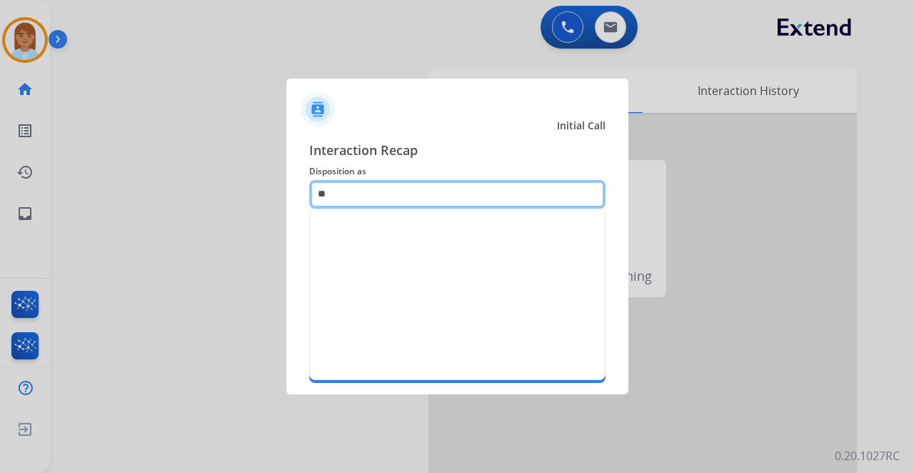
type input "*"
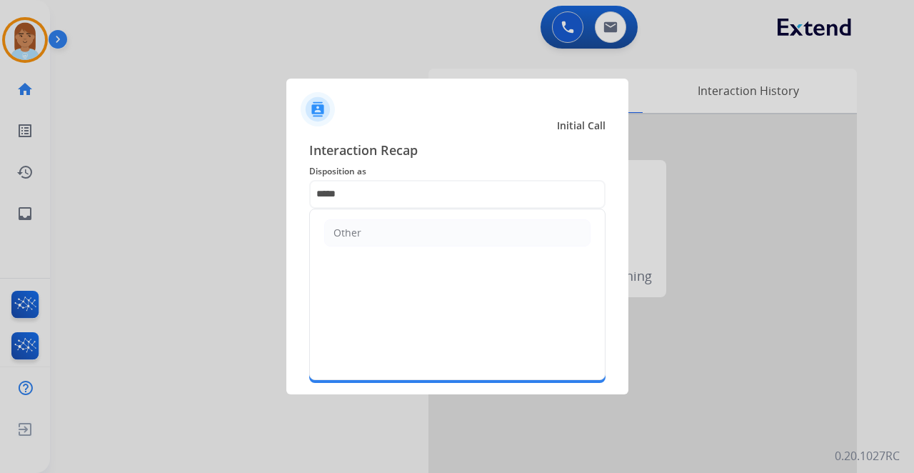
click at [365, 220] on li "Other" at bounding box center [457, 232] width 266 height 27
type input "*****"
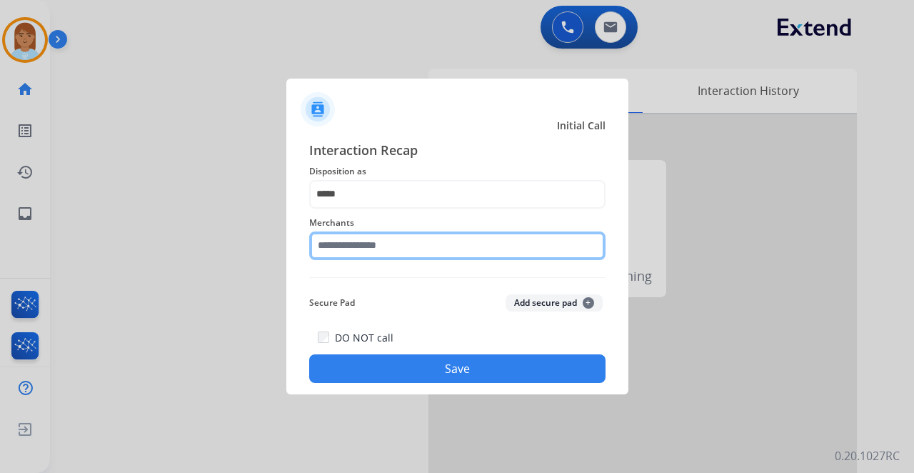
click at [358, 246] on input "text" at bounding box center [457, 245] width 296 height 29
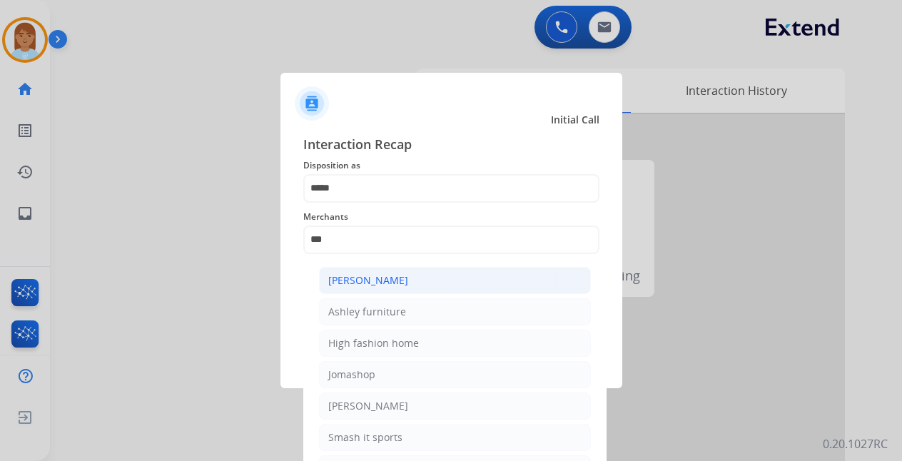
click at [411, 276] on li "Ashley - Reguard" at bounding box center [455, 280] width 272 height 27
type input "**********"
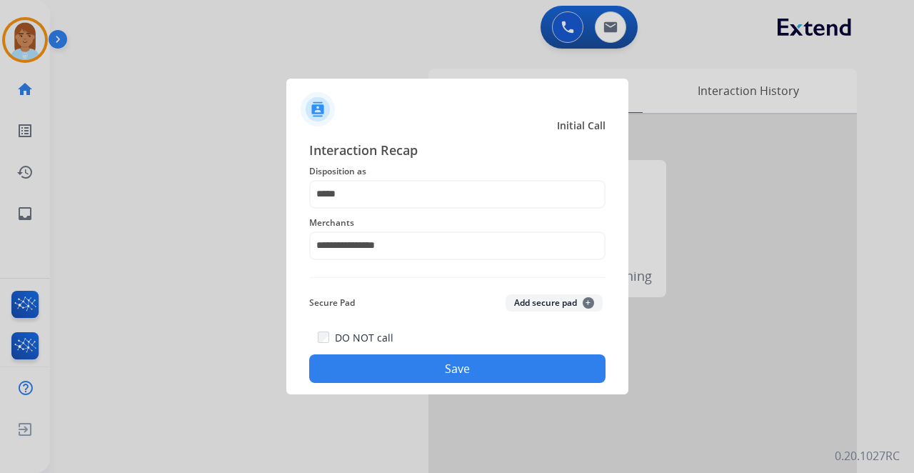
click at [395, 371] on button "Save" at bounding box center [457, 368] width 296 height 29
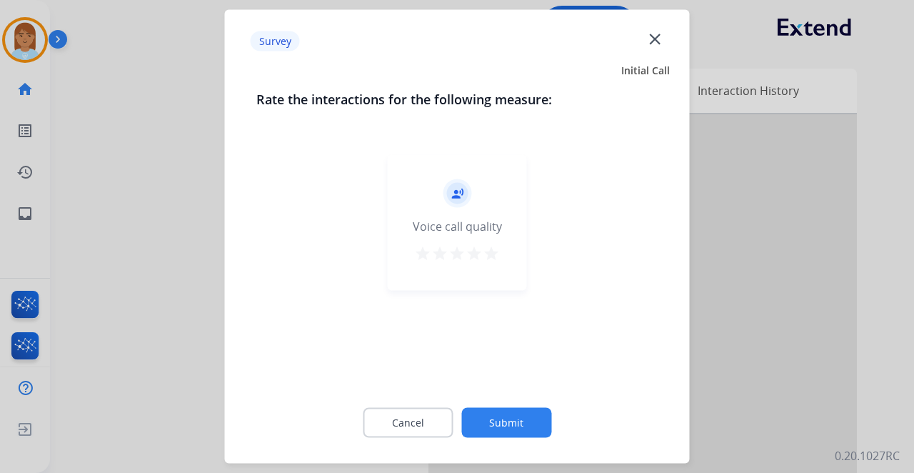
click at [477, 252] on mat-icon "star" at bounding box center [473, 253] width 17 height 17
click at [481, 423] on button "Submit" at bounding box center [506, 423] width 90 height 30
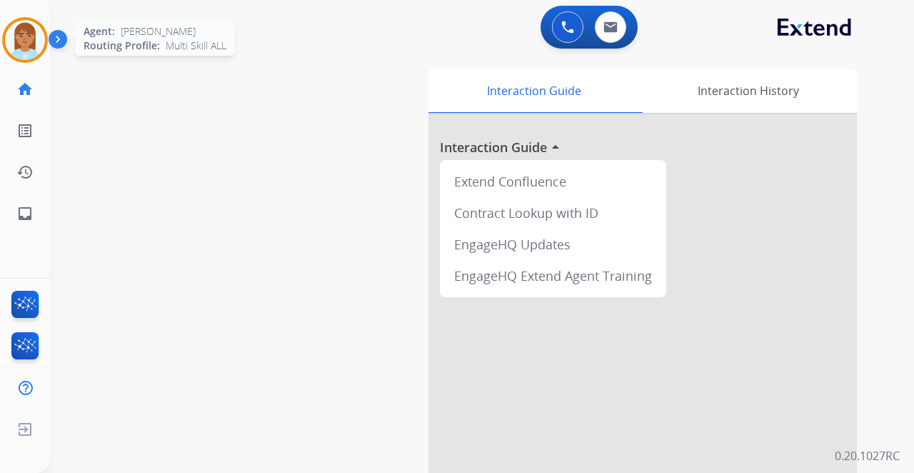
click at [37, 41] on img at bounding box center [25, 40] width 40 height 40
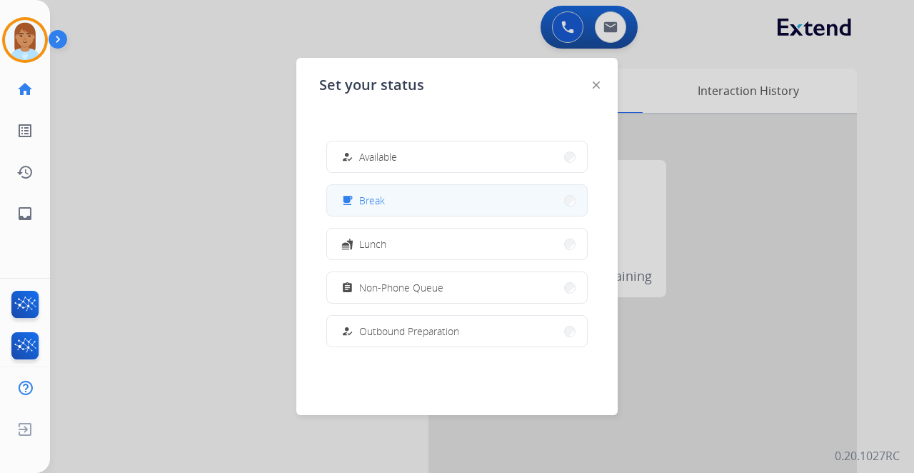
click at [420, 211] on button "free_breakfast Break" at bounding box center [457, 200] width 260 height 31
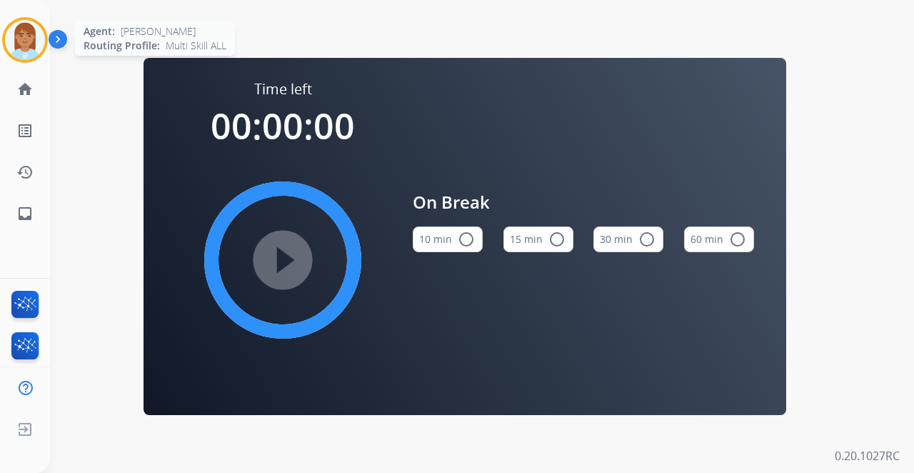
click at [9, 38] on img at bounding box center [25, 40] width 40 height 40
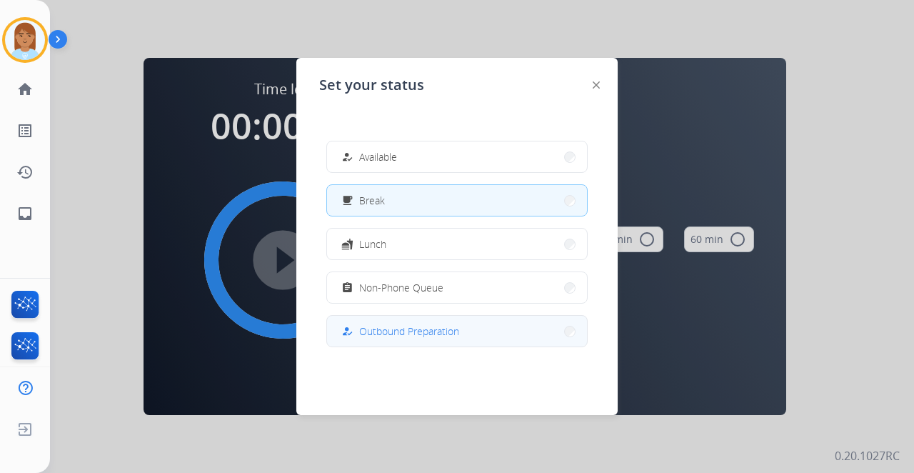
scroll to position [268, 0]
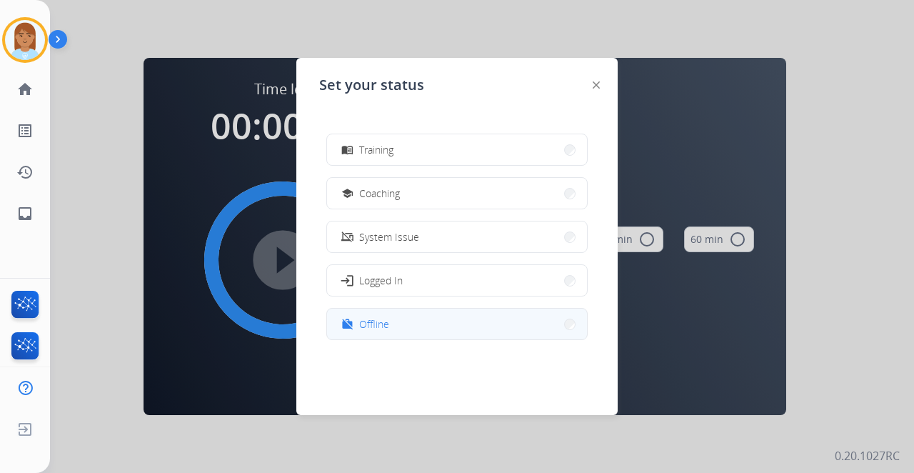
click at [405, 323] on button "work_off Offline" at bounding box center [457, 323] width 260 height 31
